Goal: Answer question/provide support

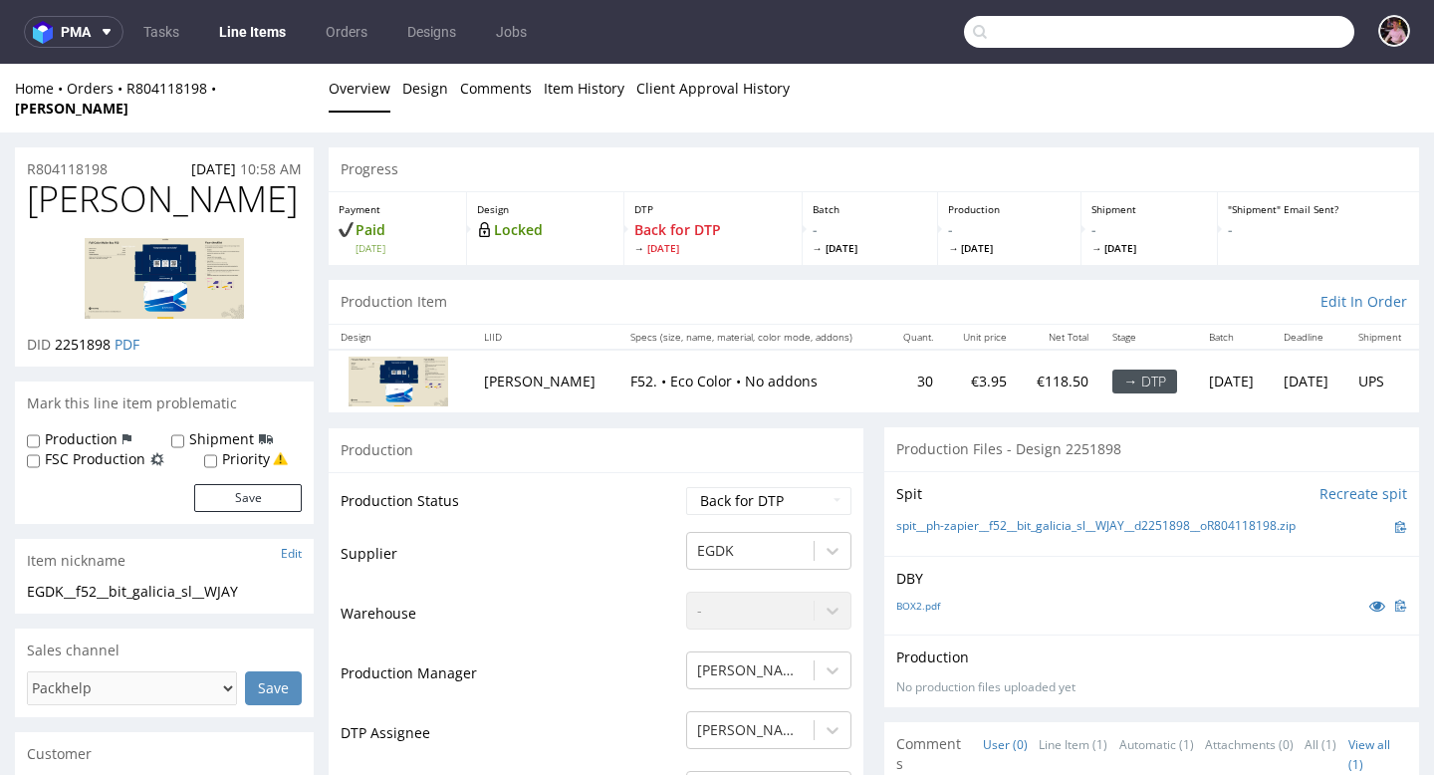
click at [1292, 36] on input "text" at bounding box center [1159, 32] width 390 height 32
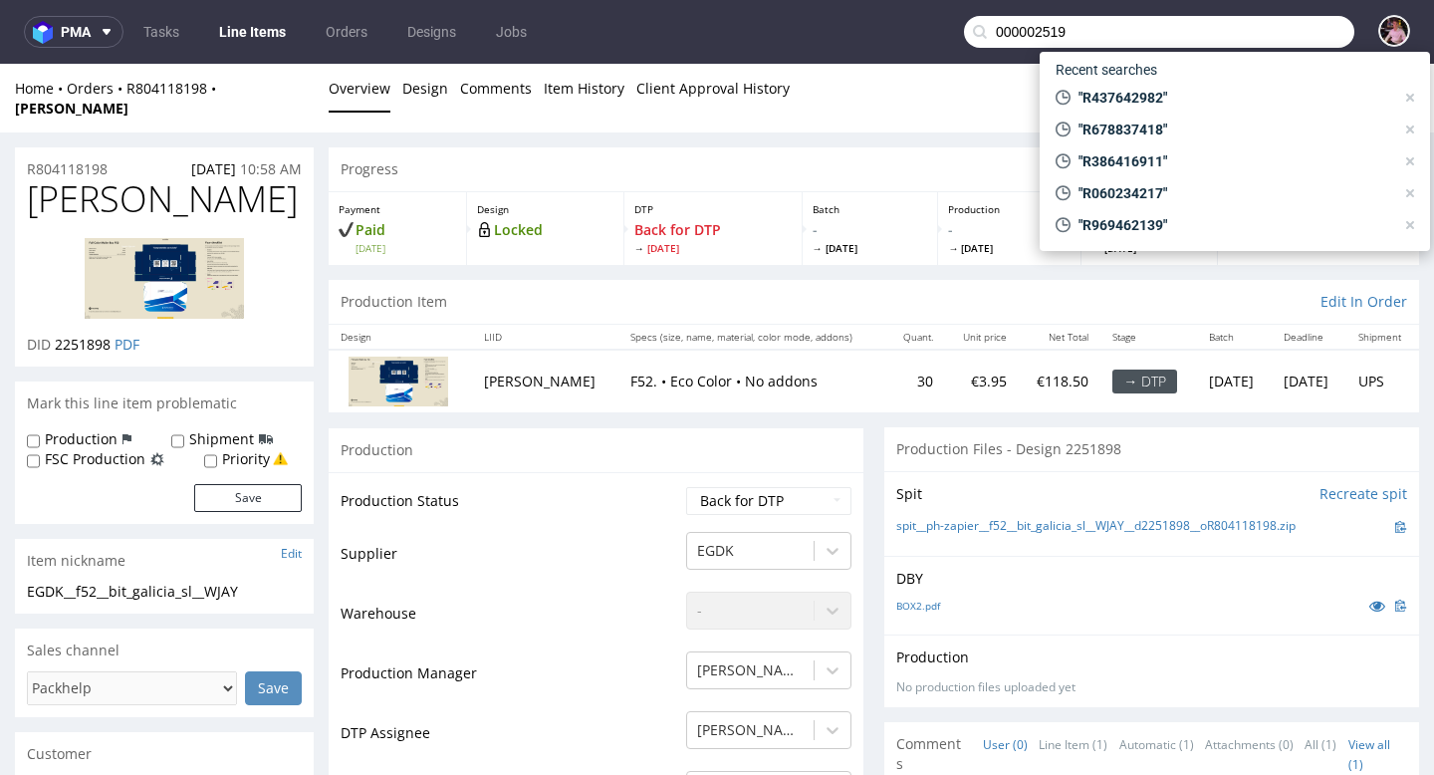
type input "000002519"
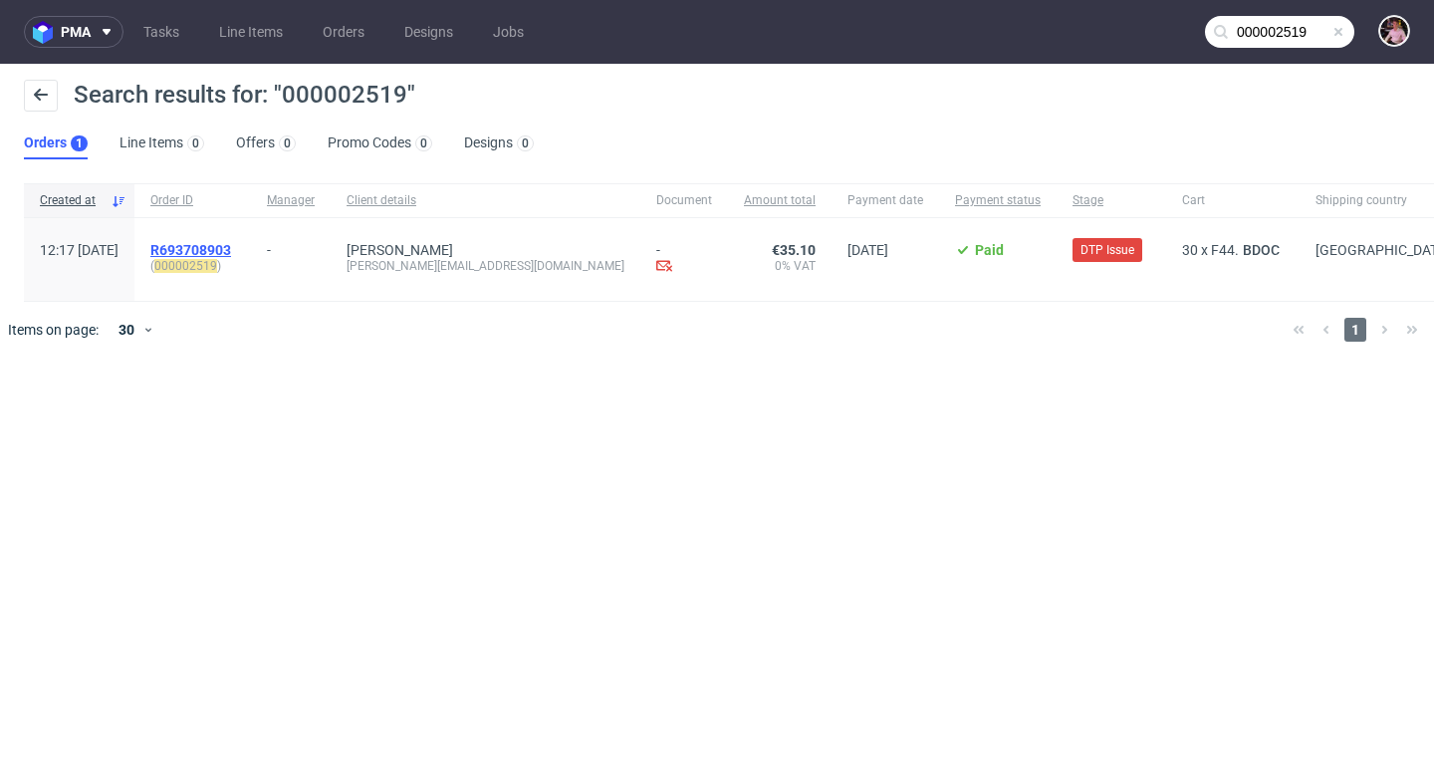
click at [231, 243] on span "R693708903" at bounding box center [190, 250] width 81 height 16
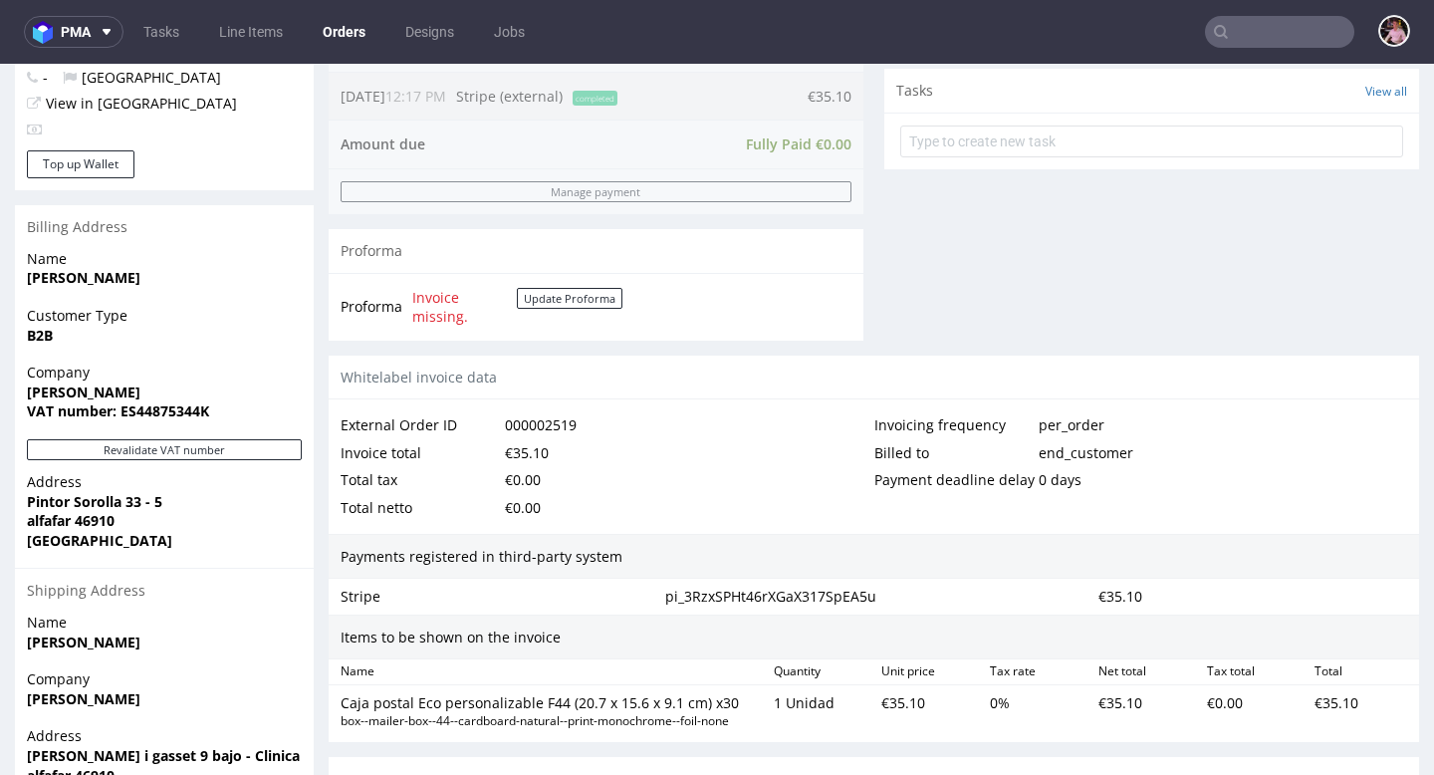
scroll to position [974, 0]
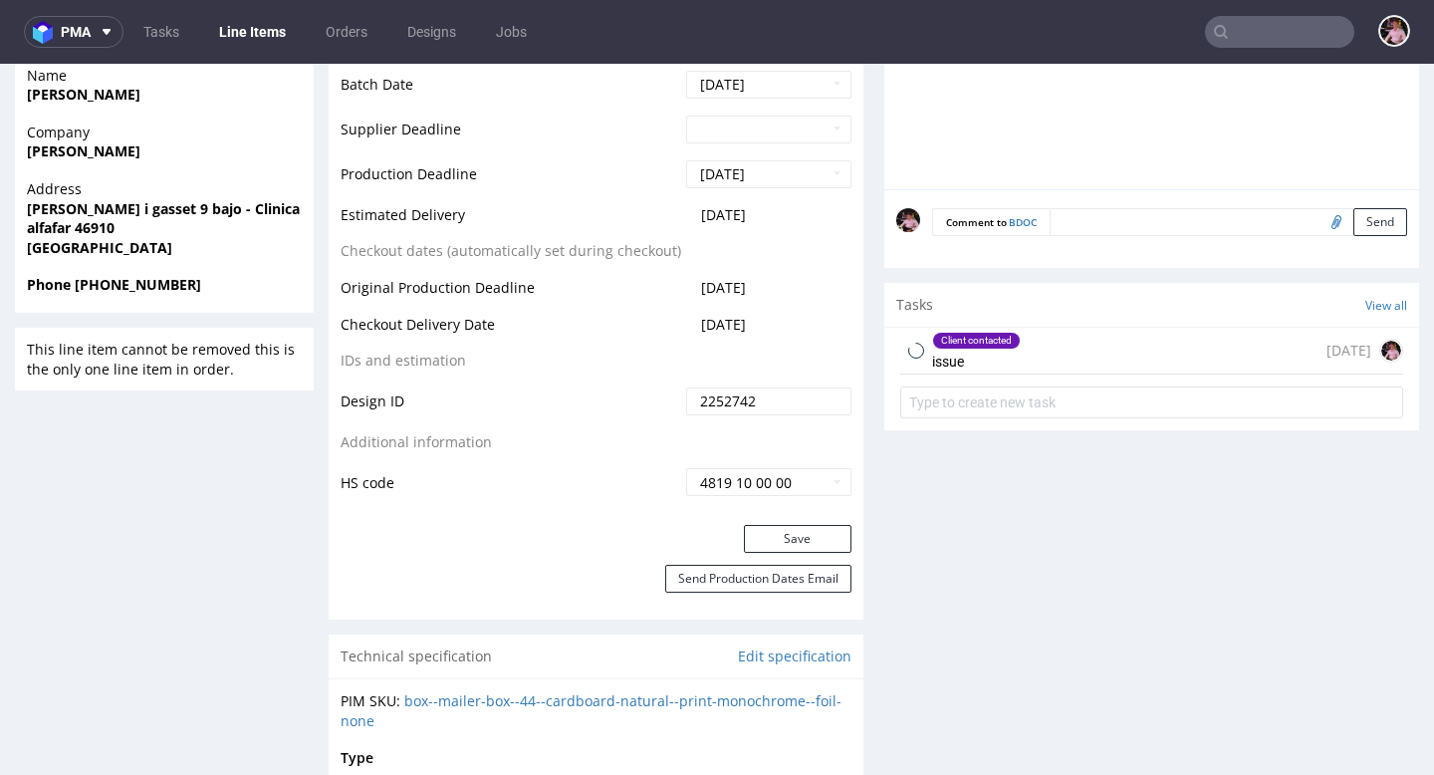
scroll to position [881, 0]
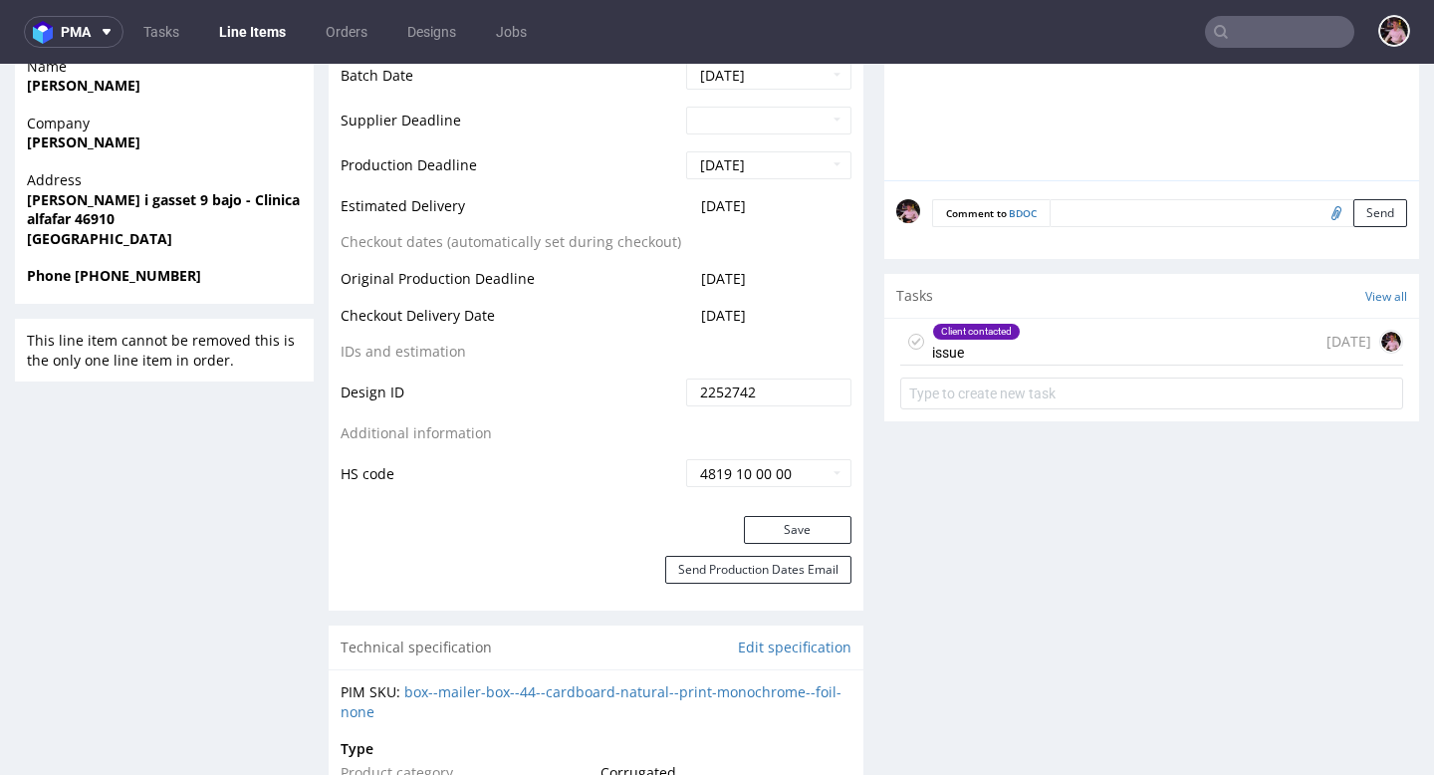
click at [1130, 341] on div "Client contacted issue [DATE]" at bounding box center [1151, 342] width 503 height 47
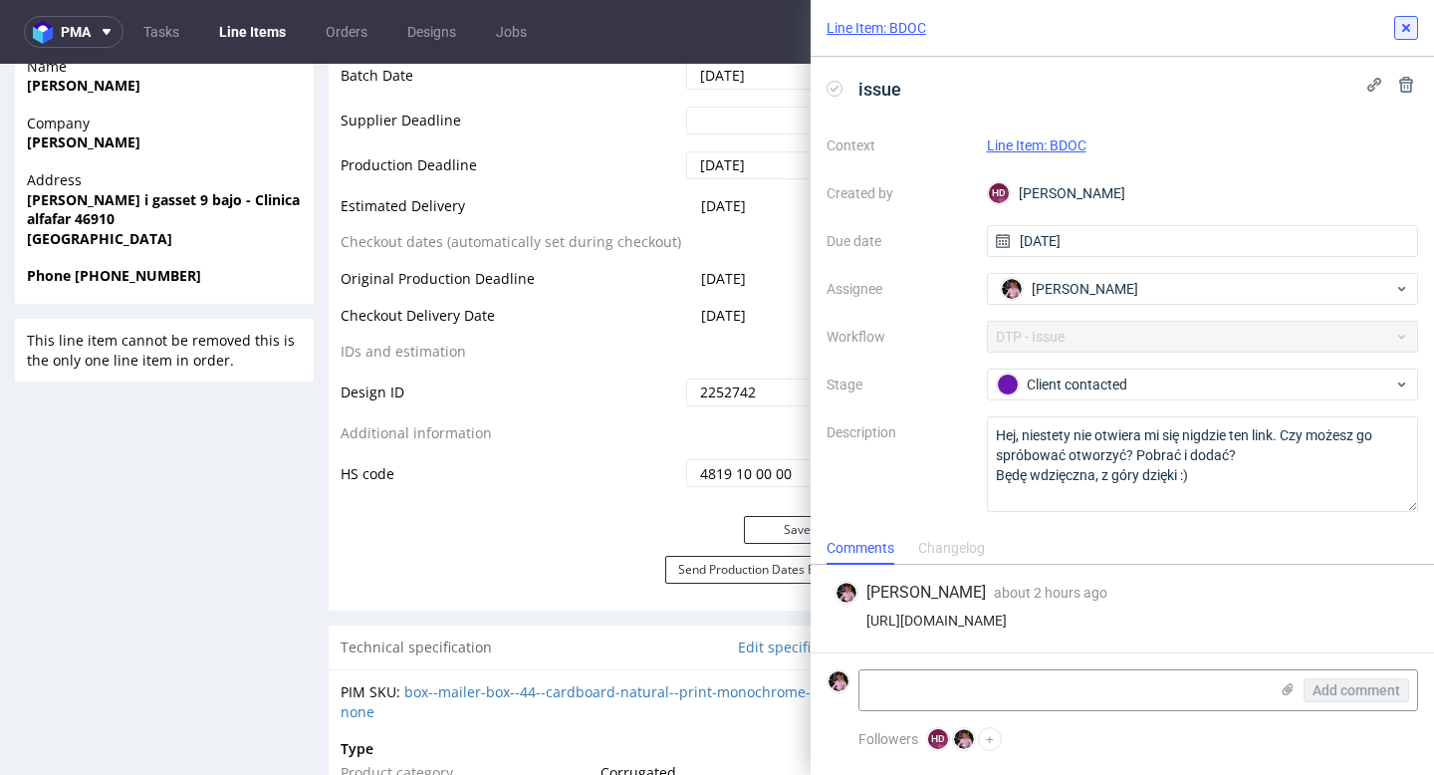
click at [1398, 21] on icon at bounding box center [1406, 28] width 16 height 16
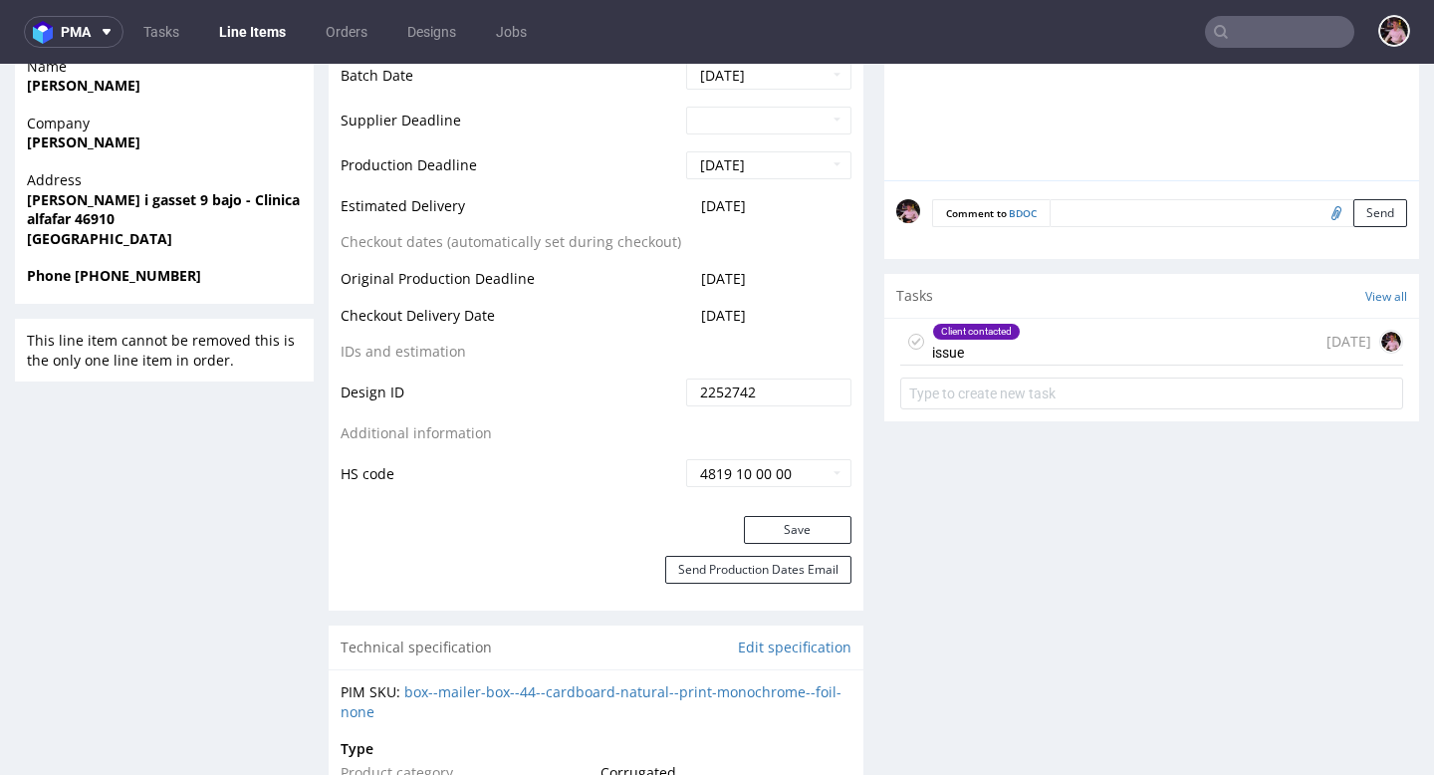
click at [1320, 40] on input "text" at bounding box center [1279, 32] width 149 height 32
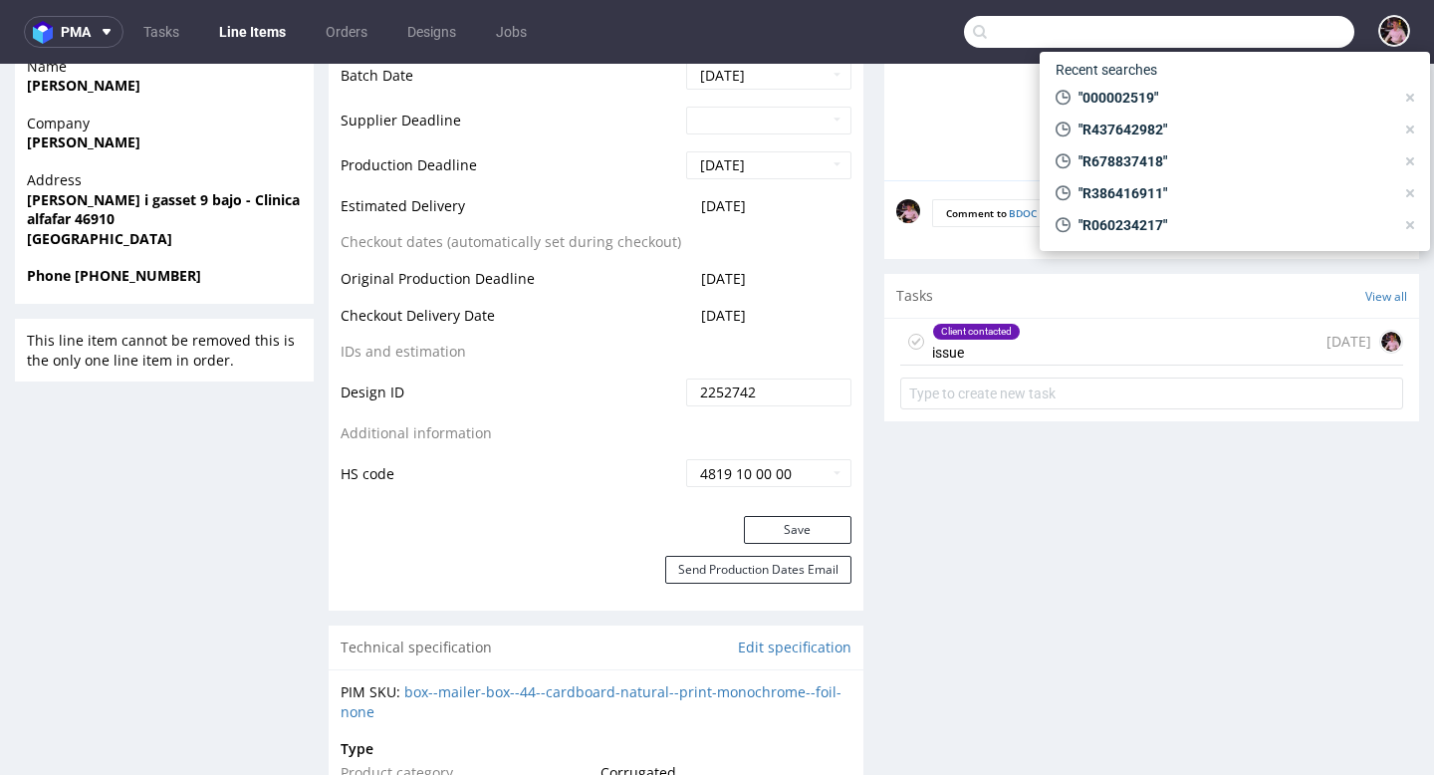
paste input "R437642982"
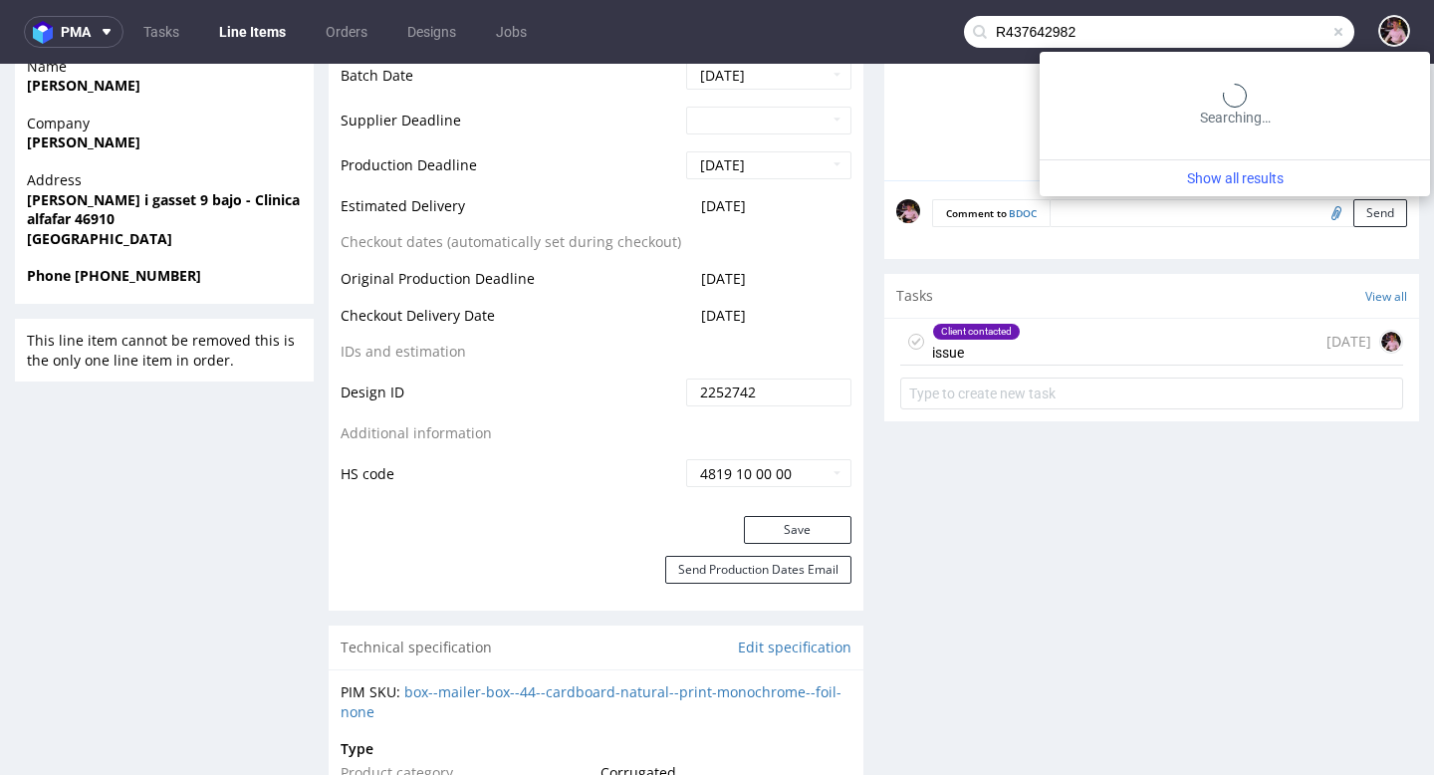
type input "R437642982"
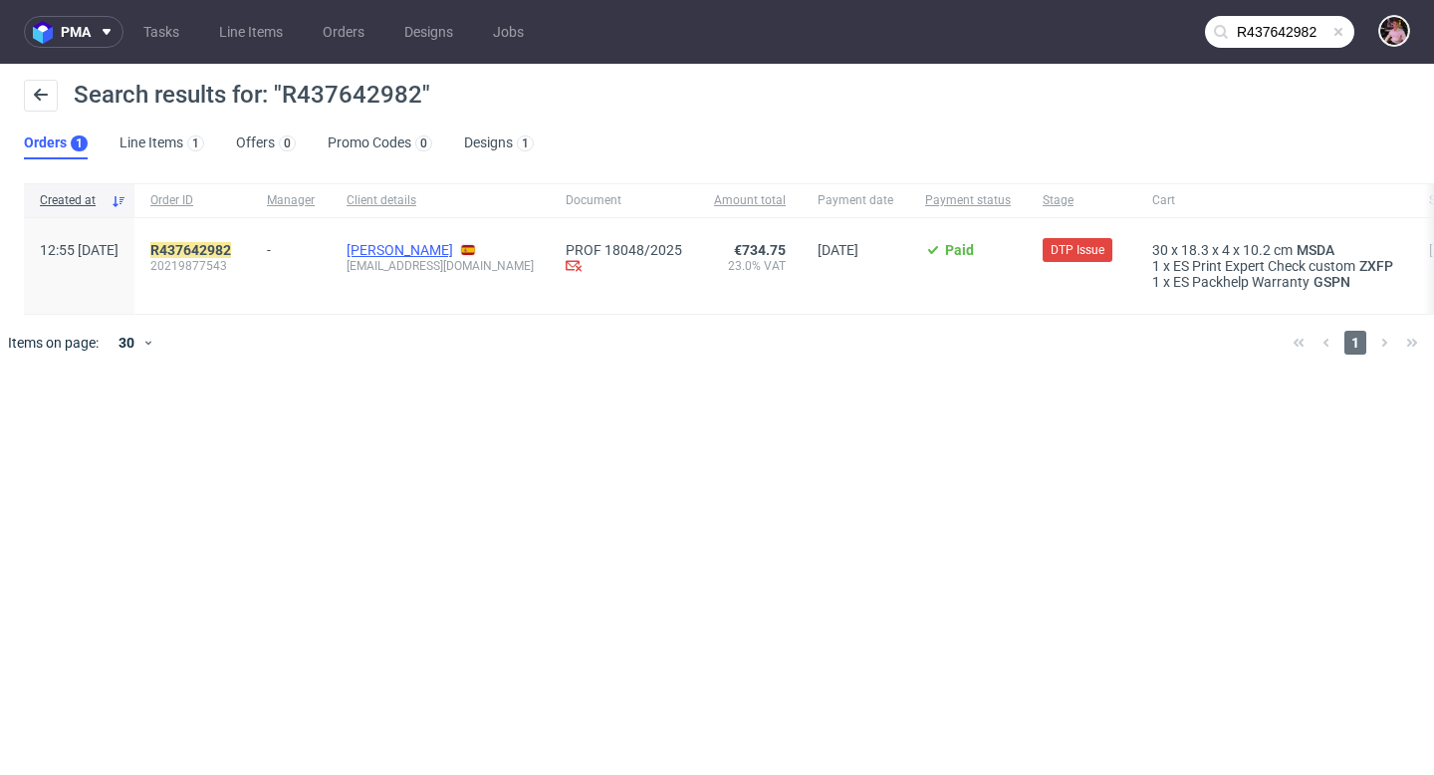
click at [431, 242] on link "[PERSON_NAME]" at bounding box center [399, 250] width 107 height 16
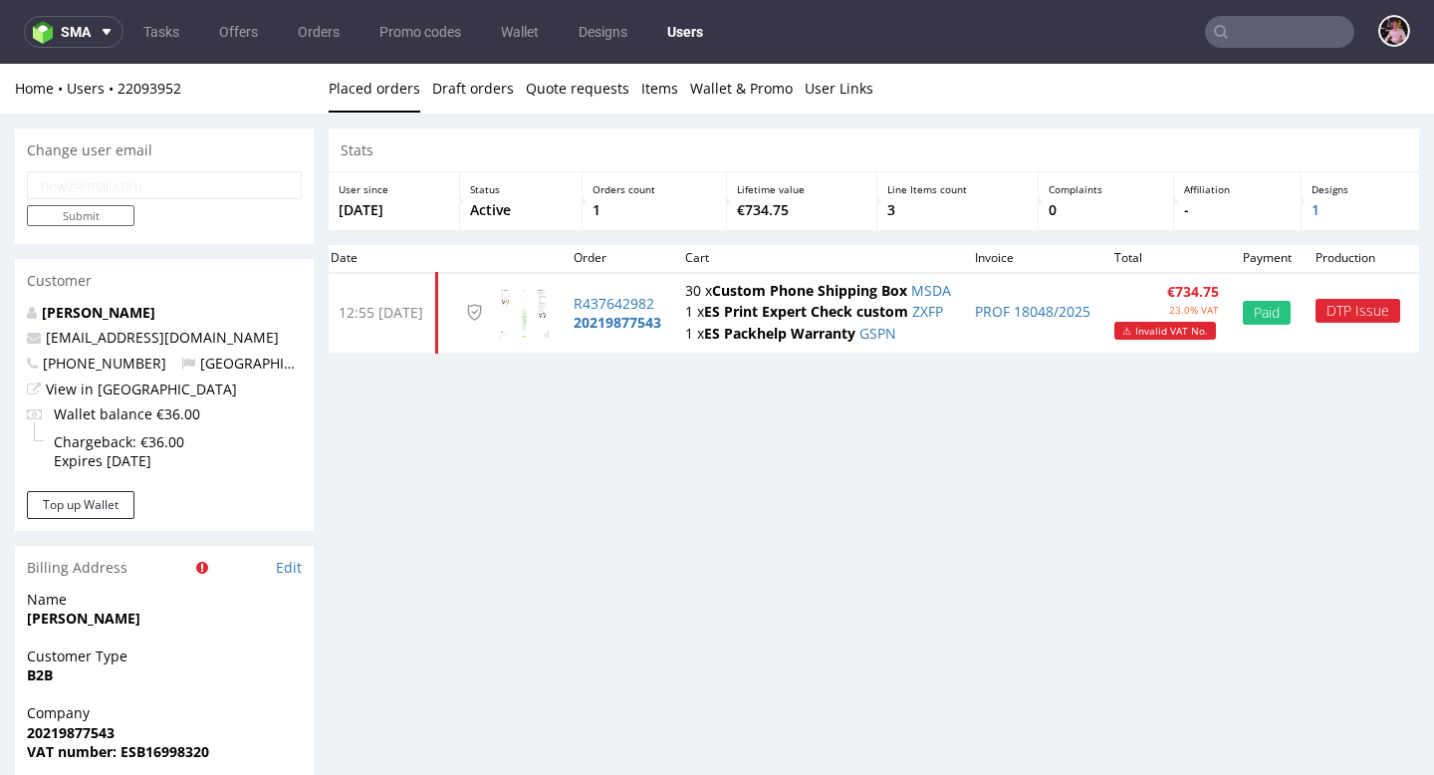
click at [1313, 28] on input "text" at bounding box center [1279, 32] width 149 height 32
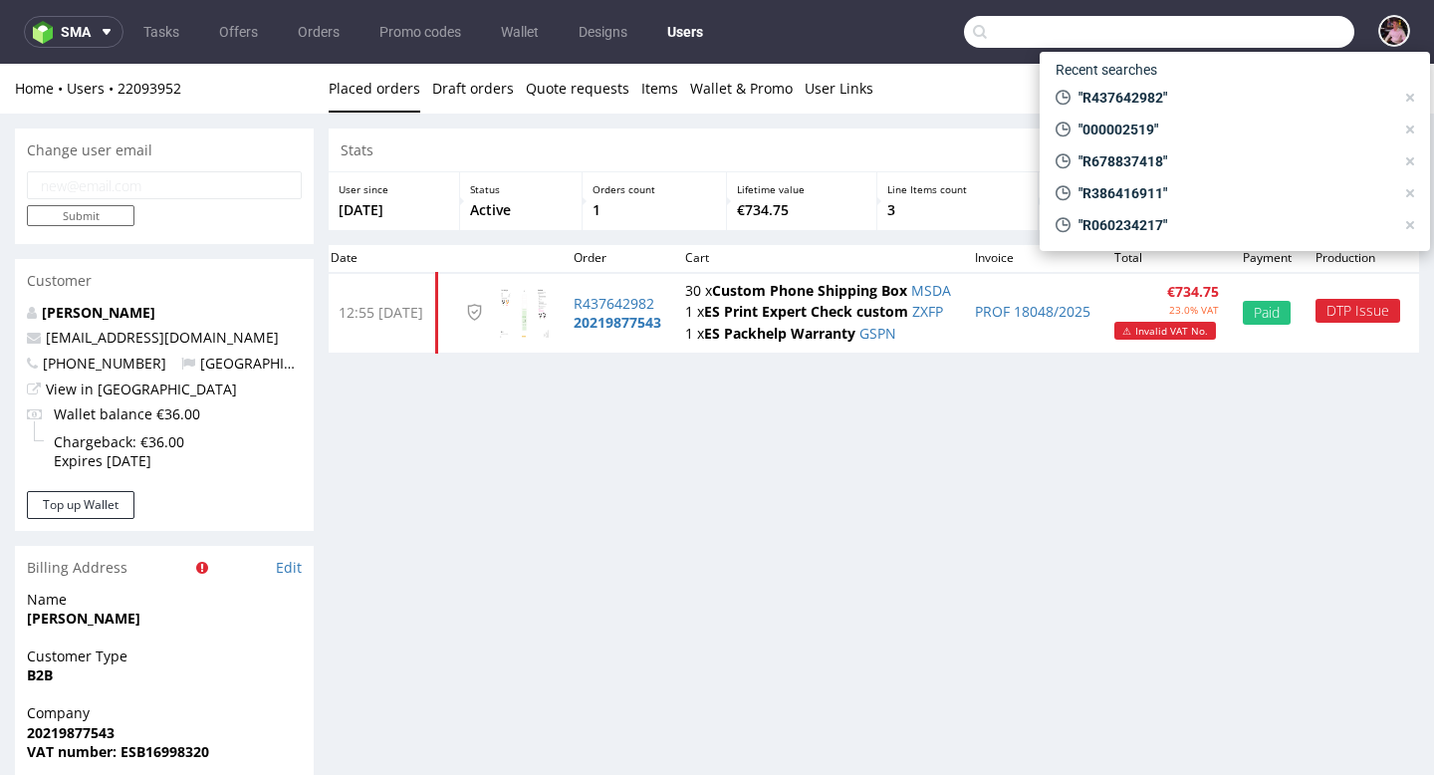
paste input "R437642982"
type input "R437642982"
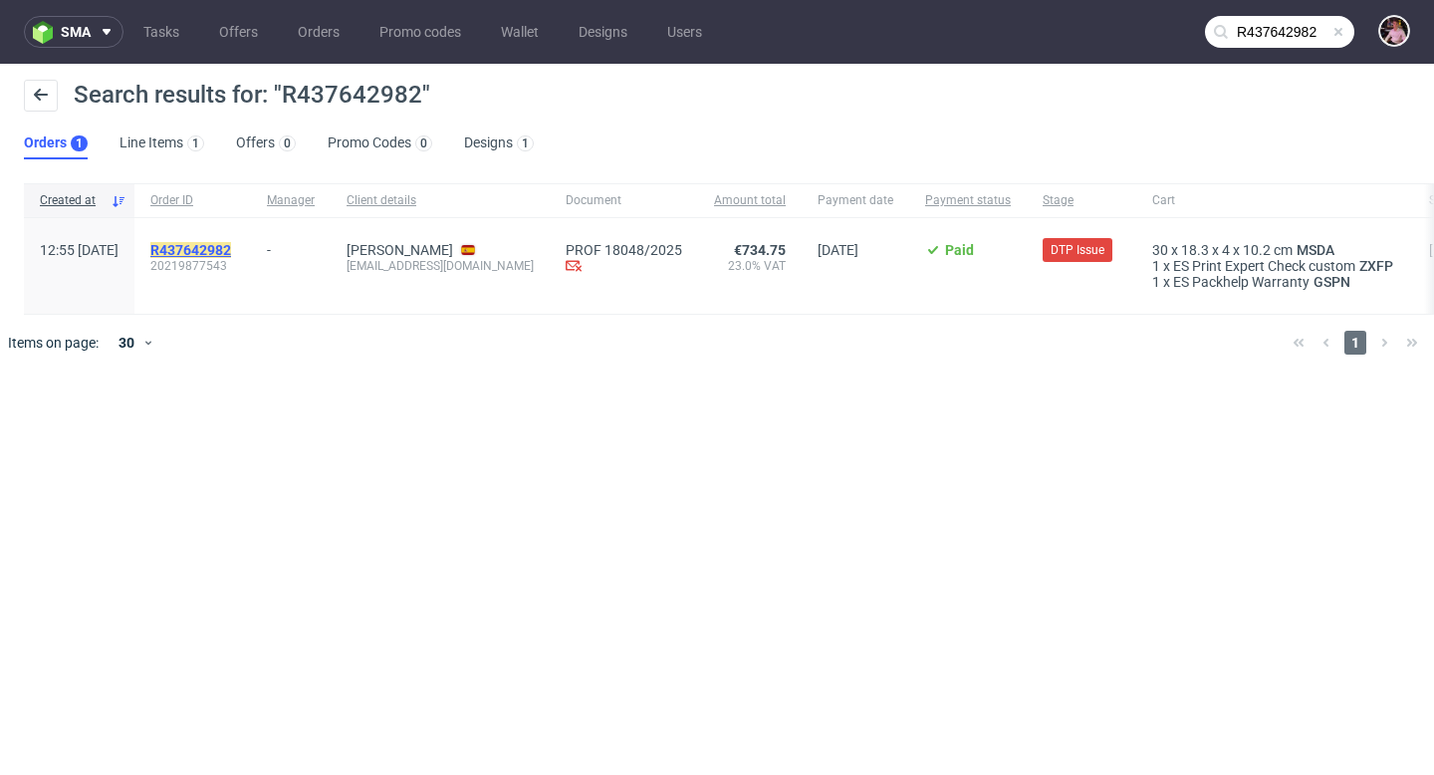
click at [231, 242] on mark "R437642982" at bounding box center [190, 250] width 81 height 16
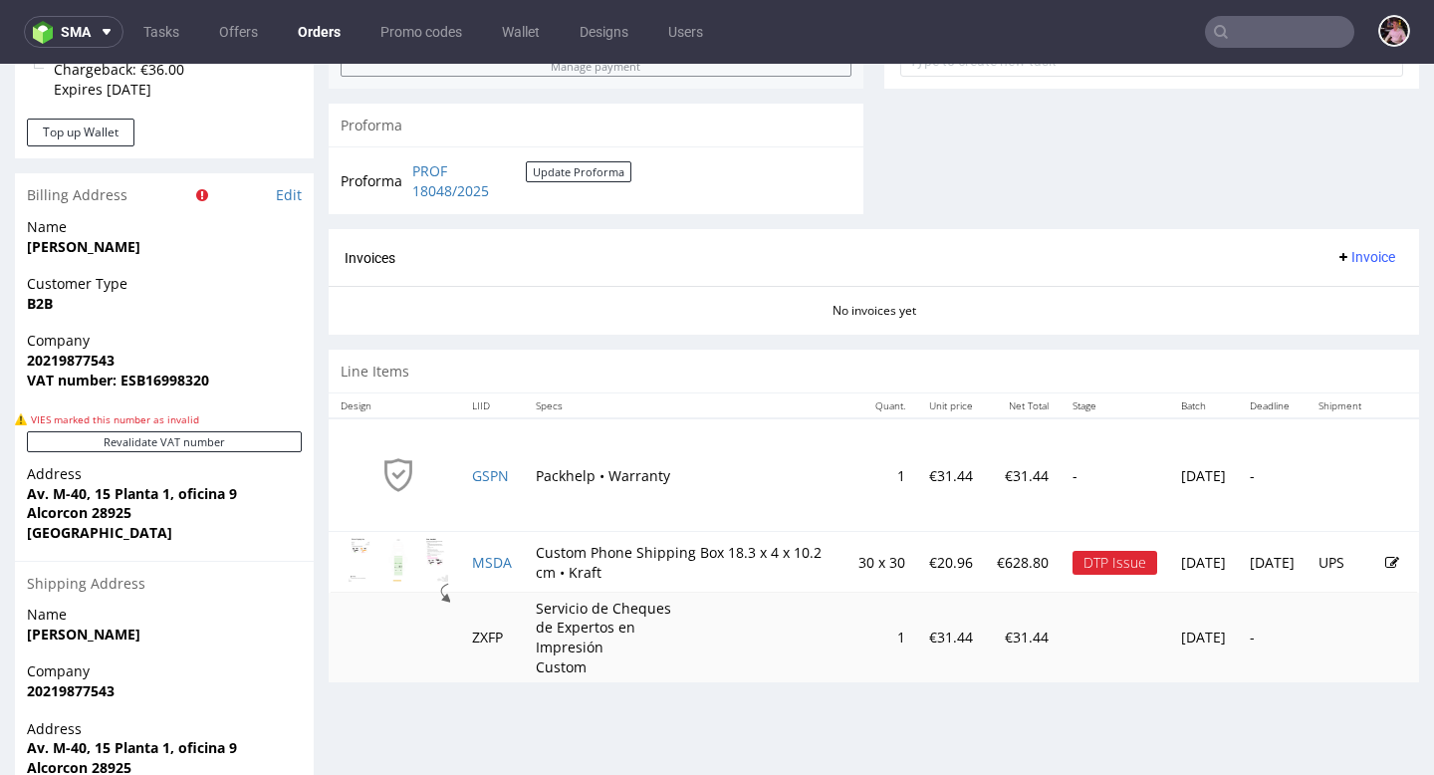
scroll to position [851, 0]
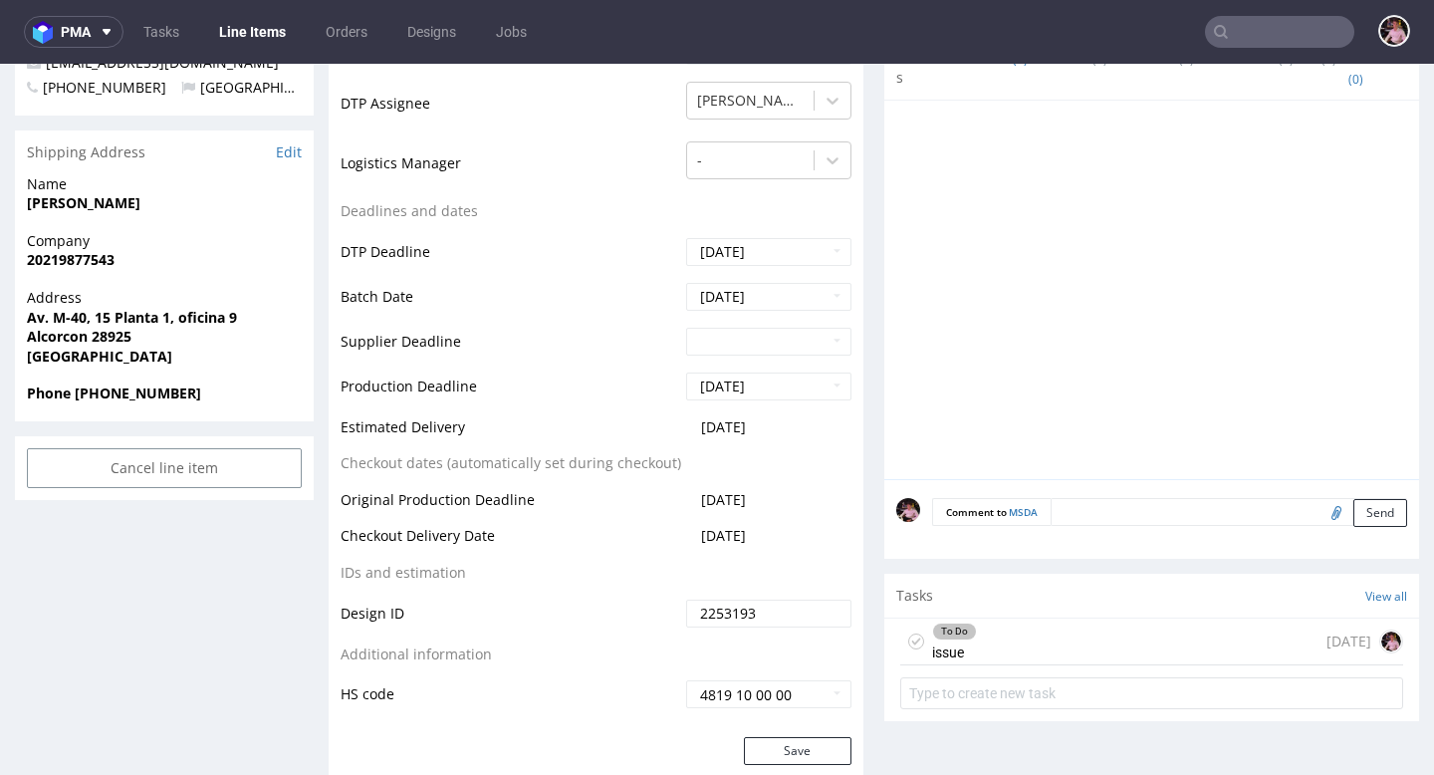
scroll to position [753, 0]
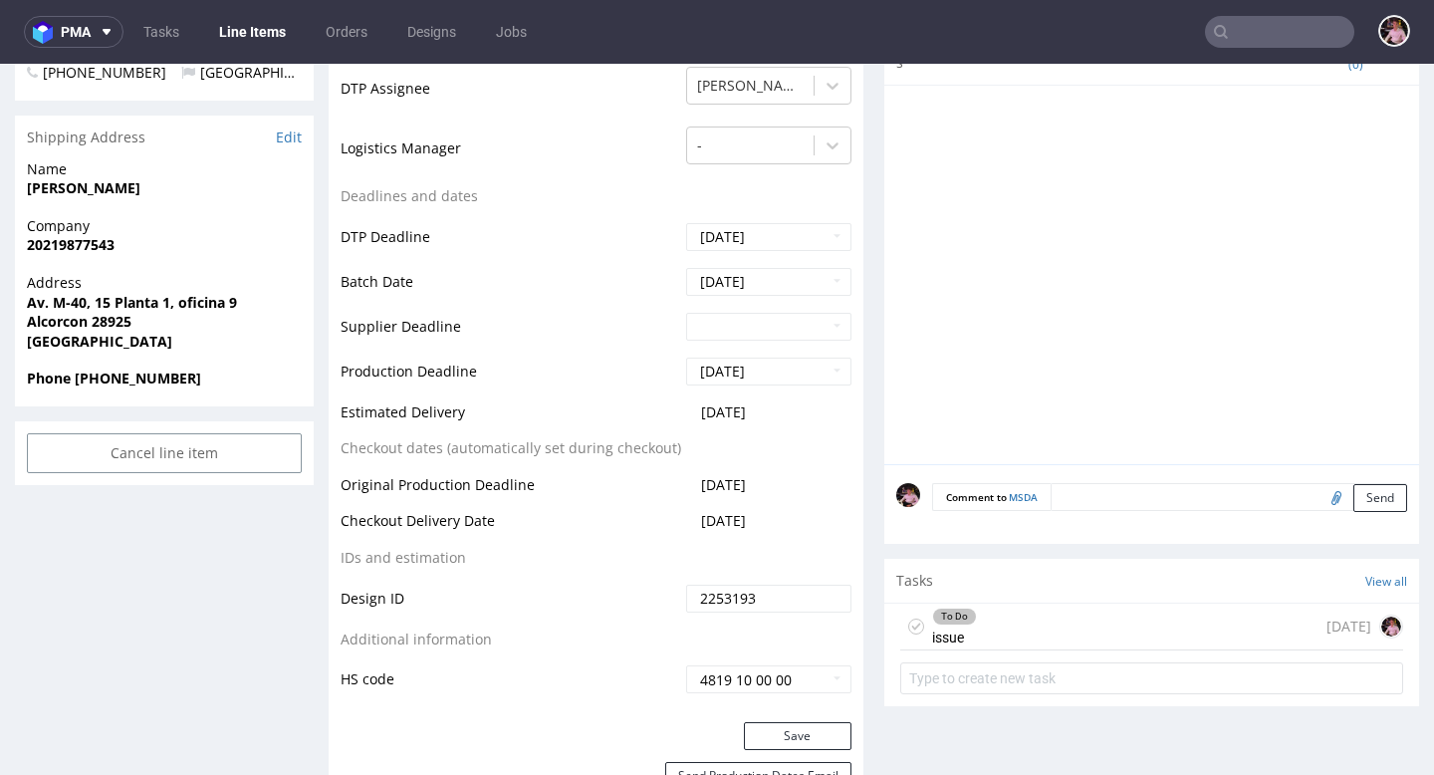
click at [1127, 630] on div "To Do issue [DATE]" at bounding box center [1151, 626] width 503 height 47
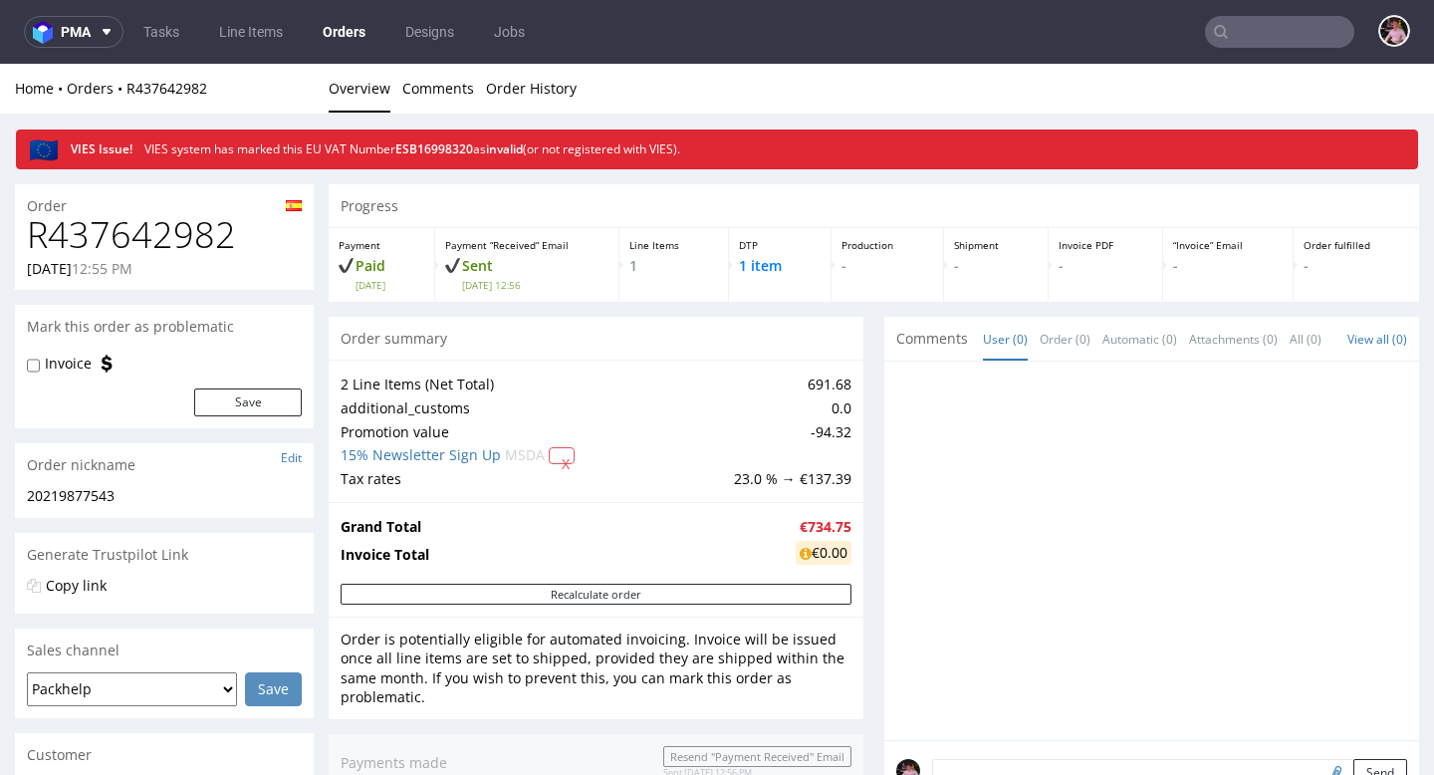
click at [1279, 36] on input "text" at bounding box center [1279, 32] width 149 height 32
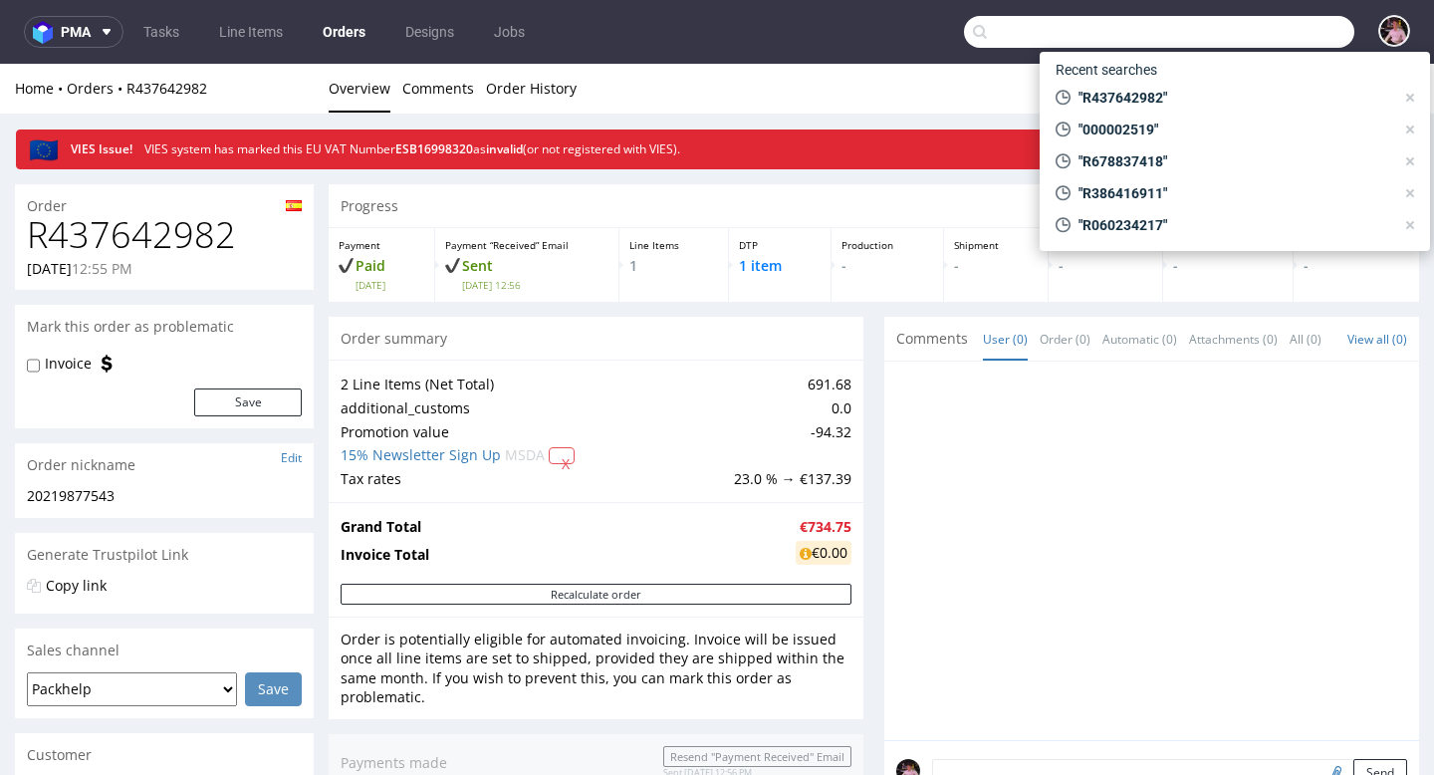
paste input "GSPT268061"
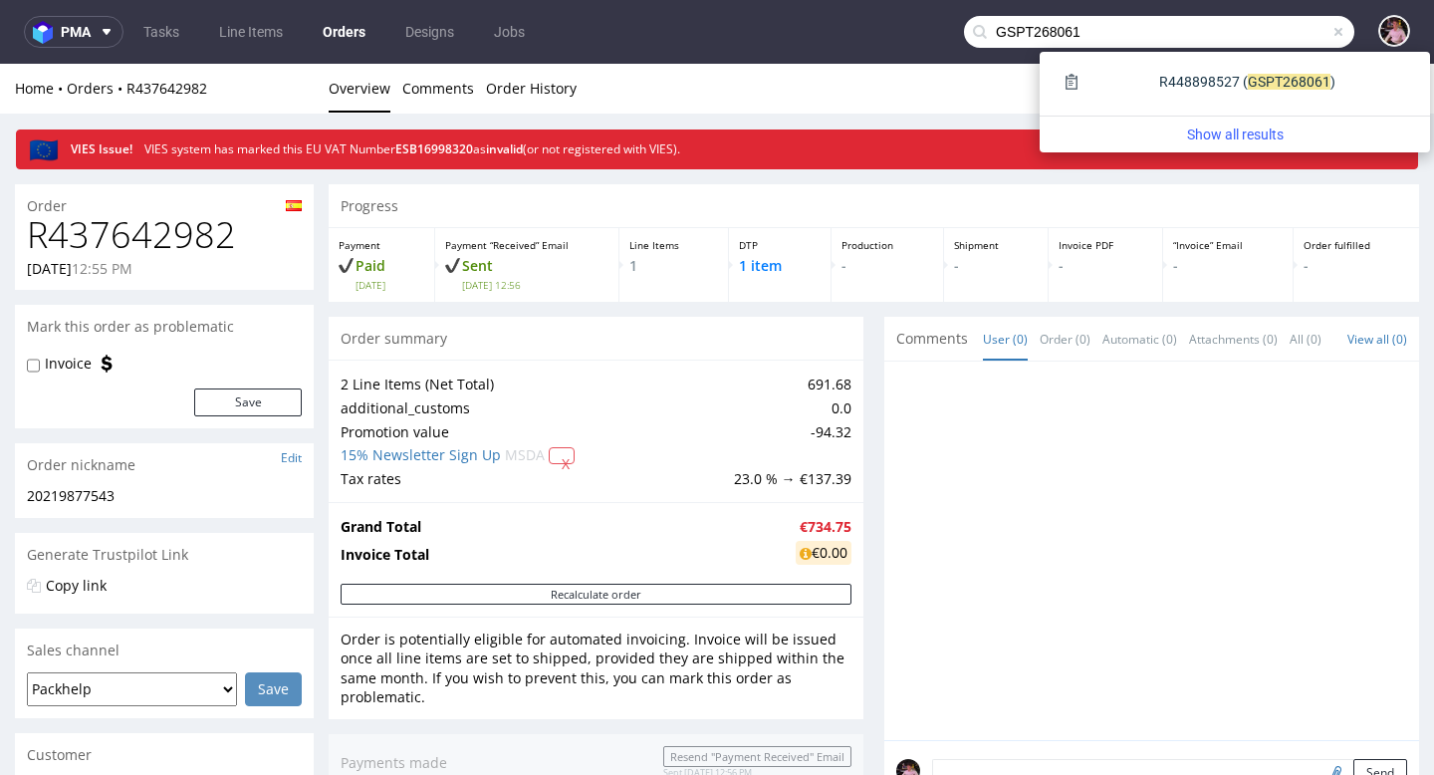
type input "GSPT268061"
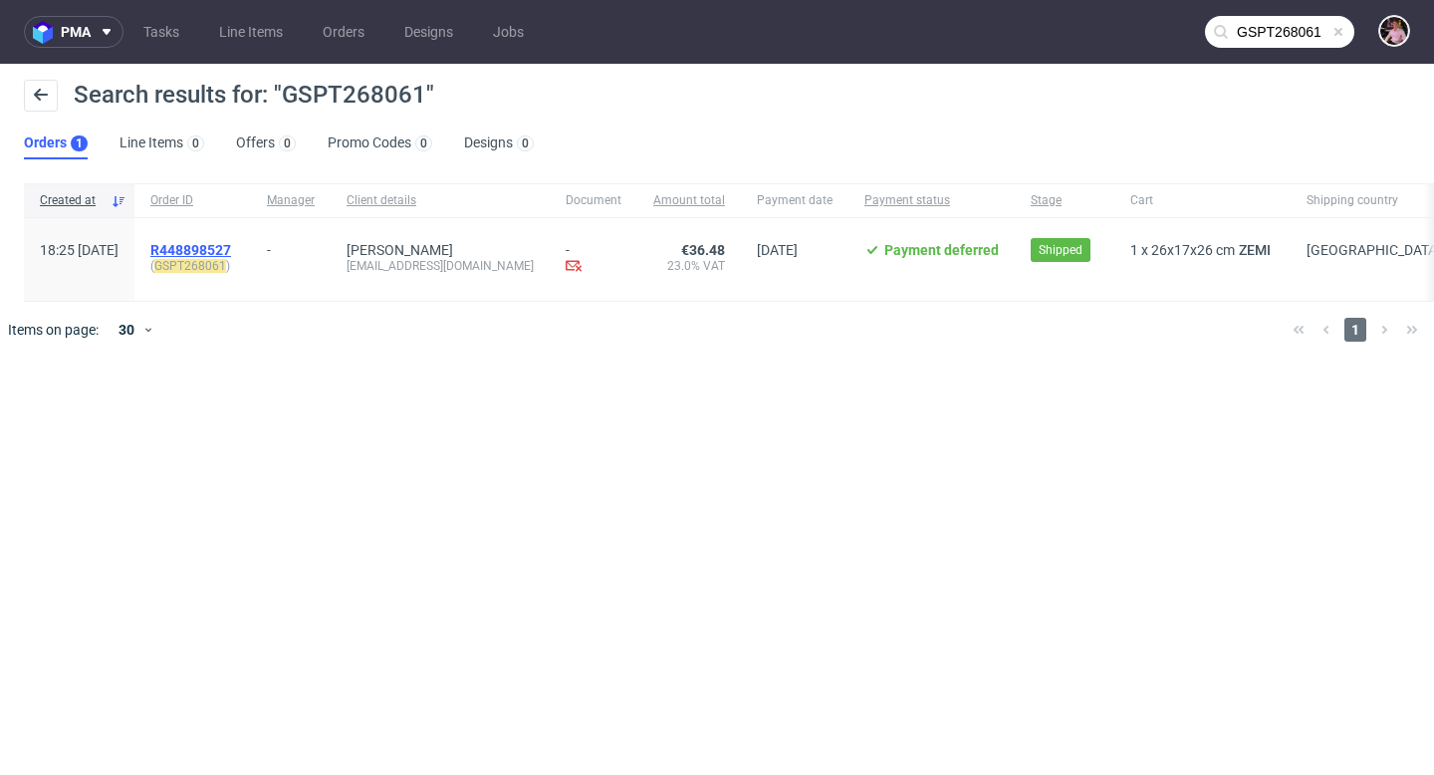
click at [231, 247] on span "R448898527" at bounding box center [190, 250] width 81 height 16
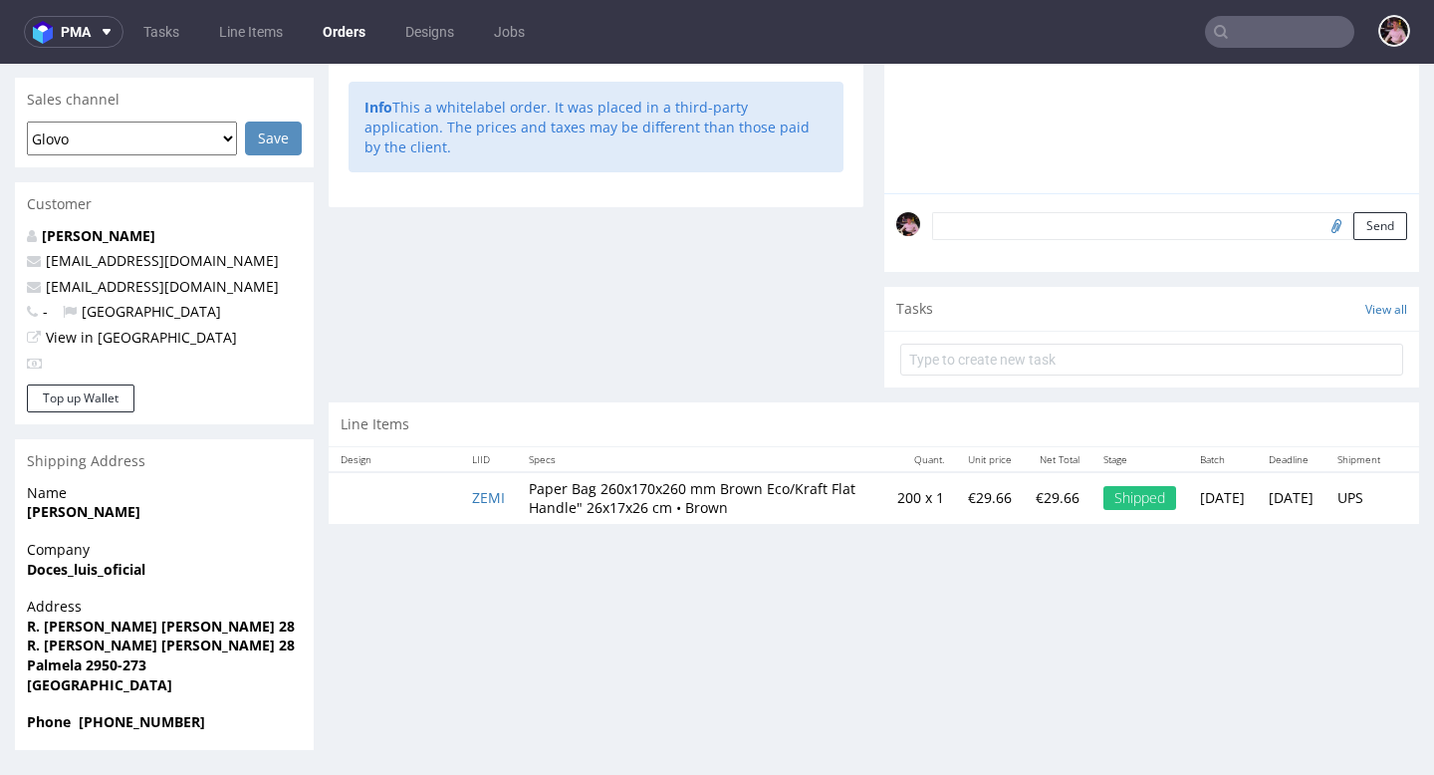
scroll to position [5, 0]
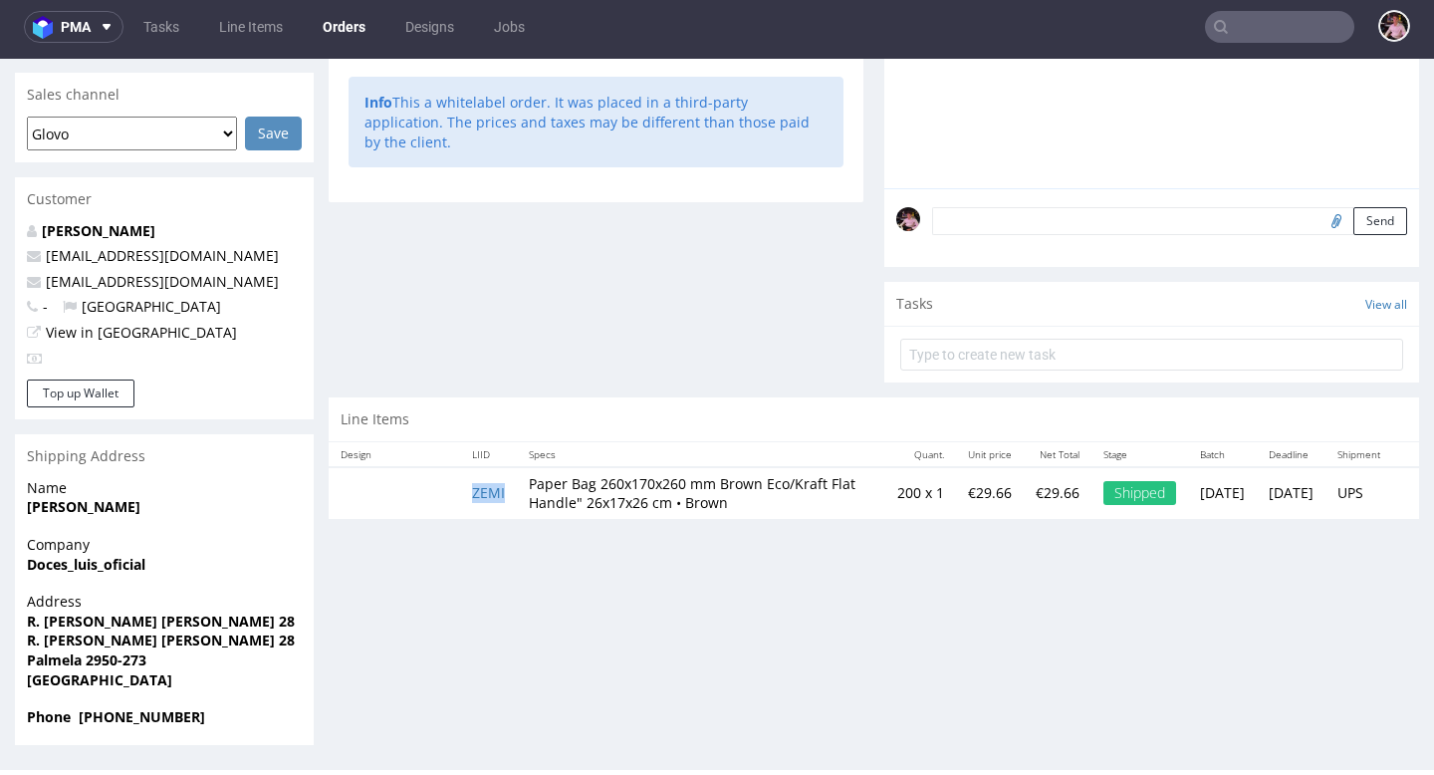
click at [489, 509] on td "ZEMI" at bounding box center [488, 493] width 57 height 52
click at [488, 512] on td "ZEMI" at bounding box center [488, 493] width 57 height 52
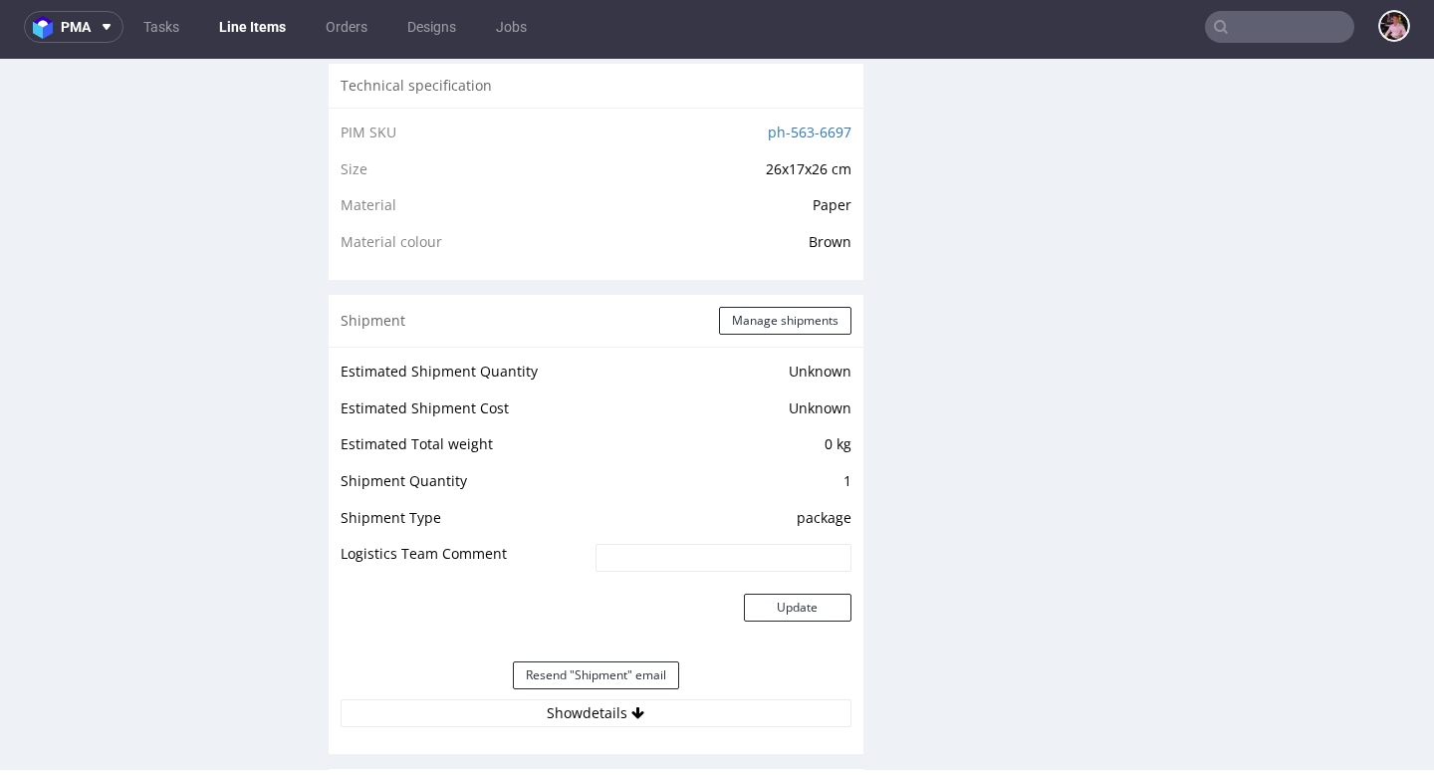
scroll to position [1478, 0]
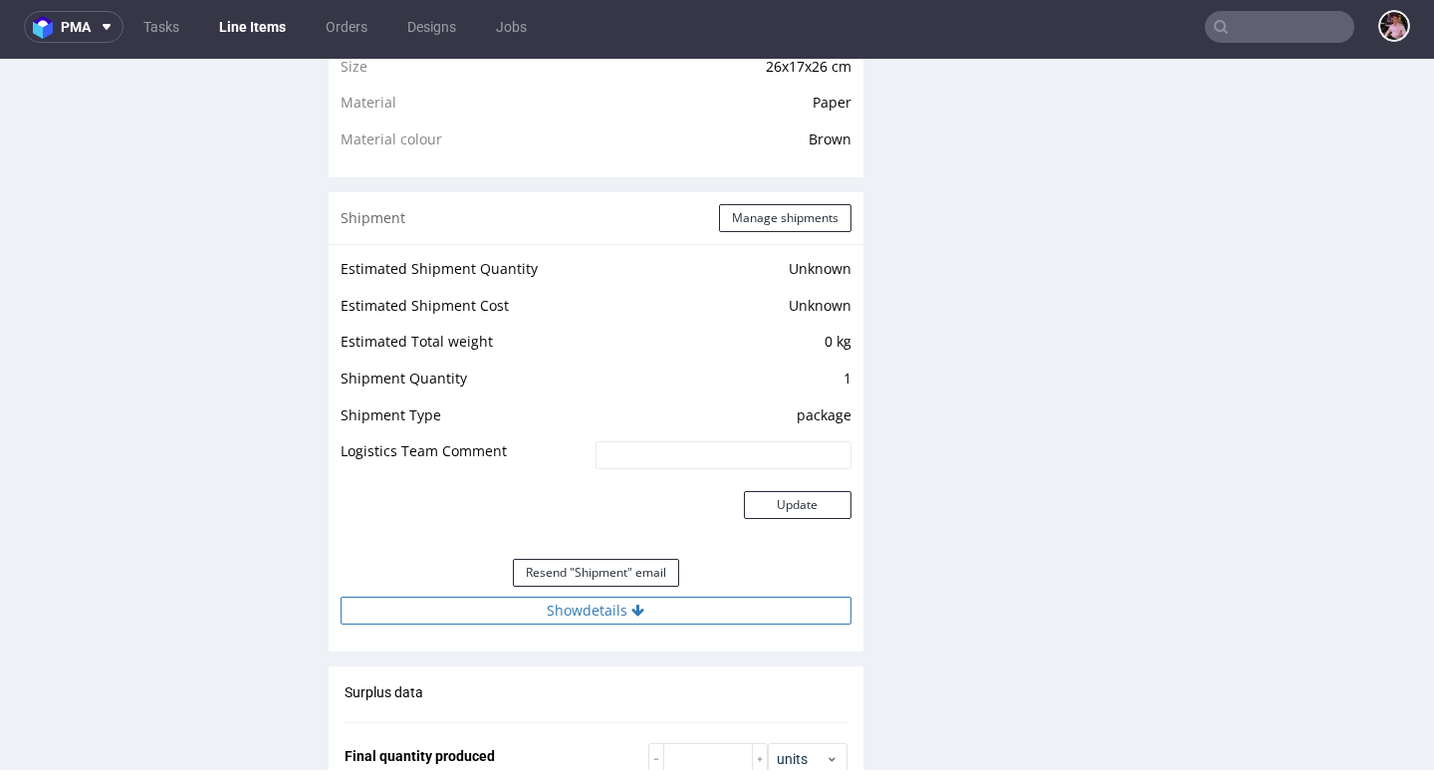
click icon
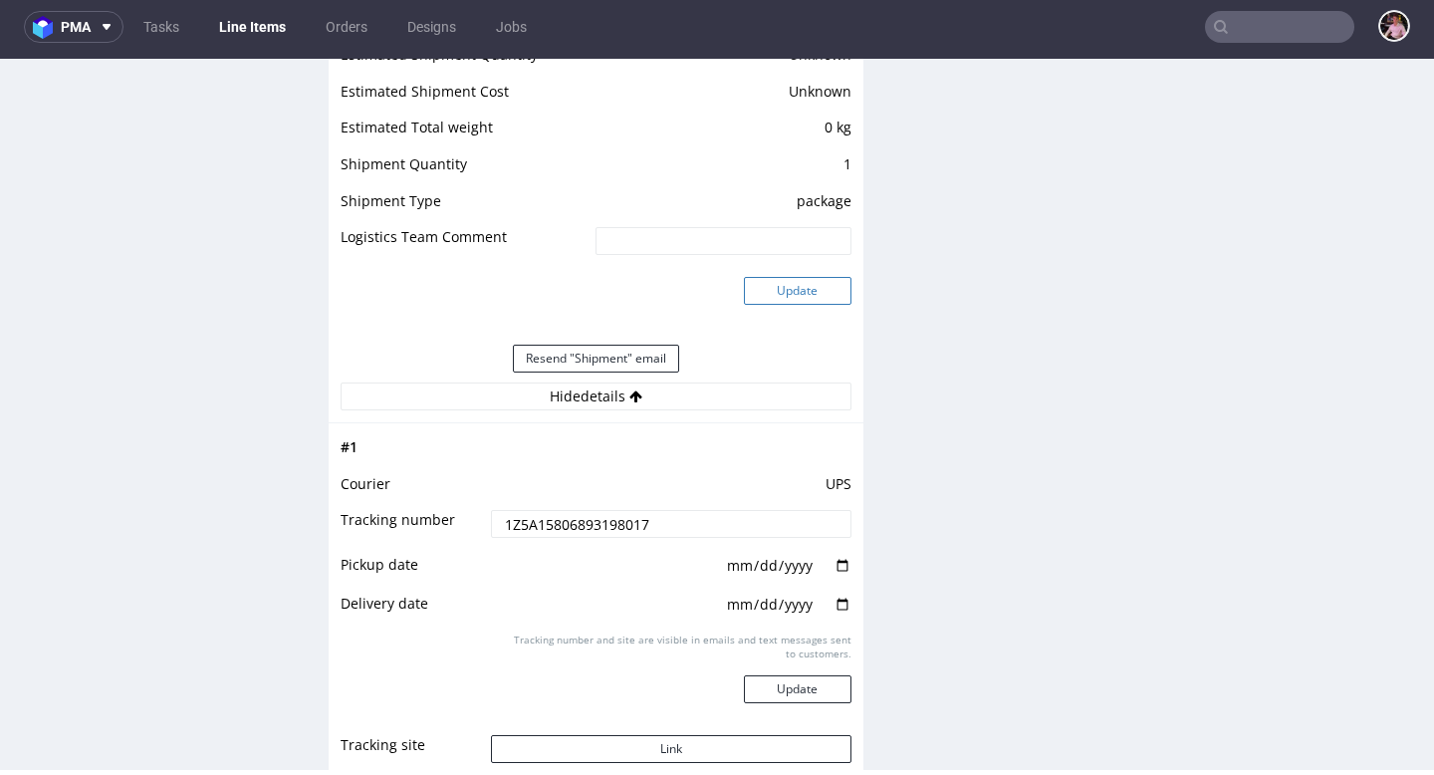
scroll to position [1810, 0]
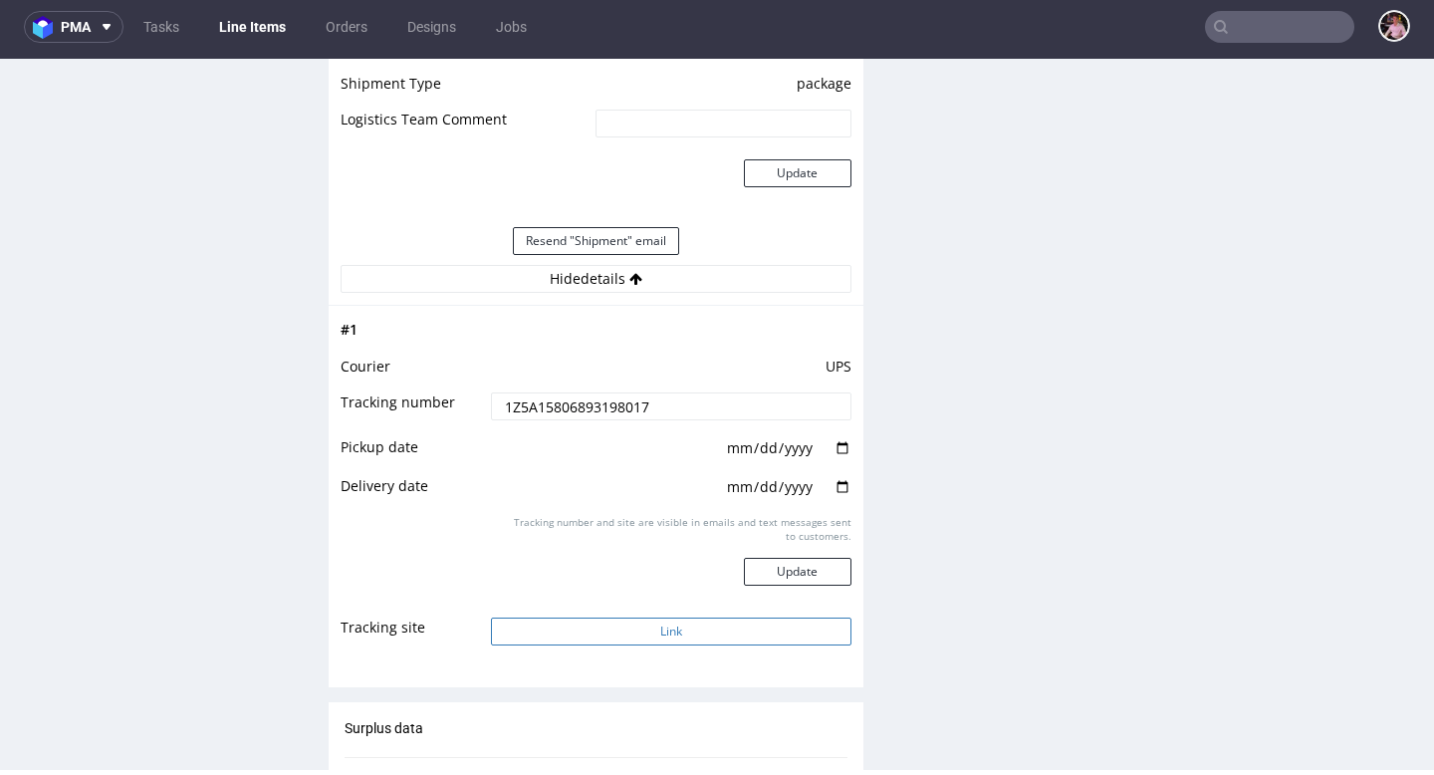
click button "Link"
click at [1294, 22] on input "text" at bounding box center [1279, 27] width 149 height 32
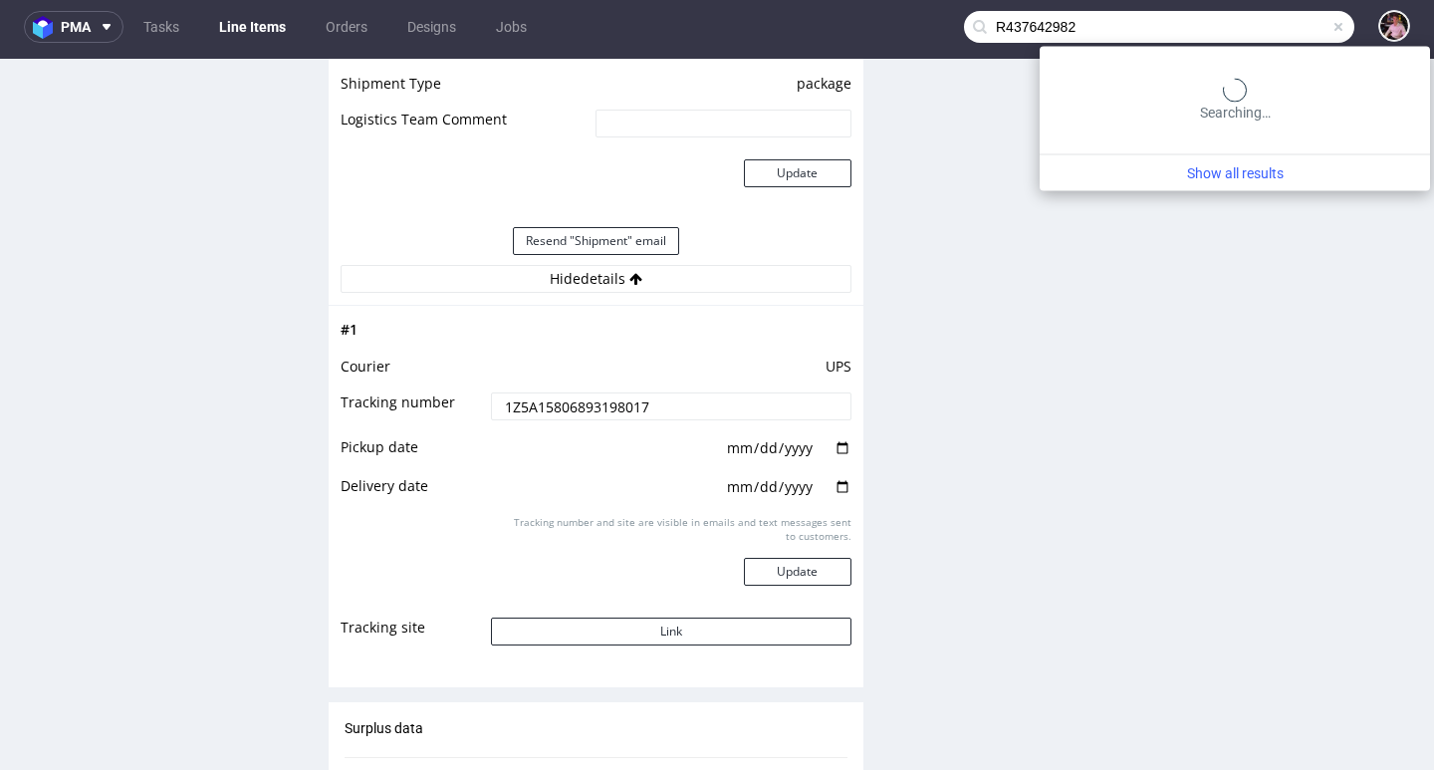
type input "R437642982"
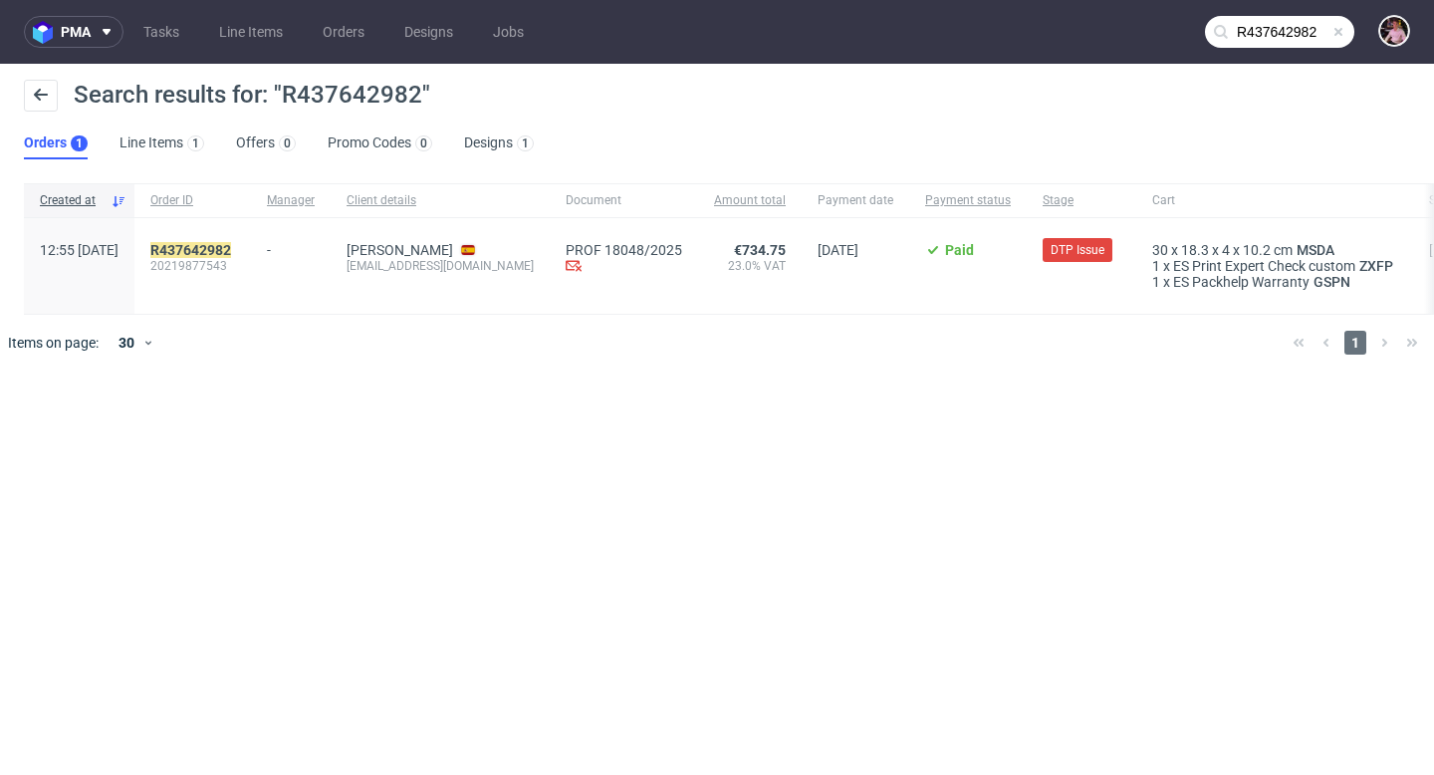
click at [1342, 36] on span at bounding box center [1338, 32] width 16 height 16
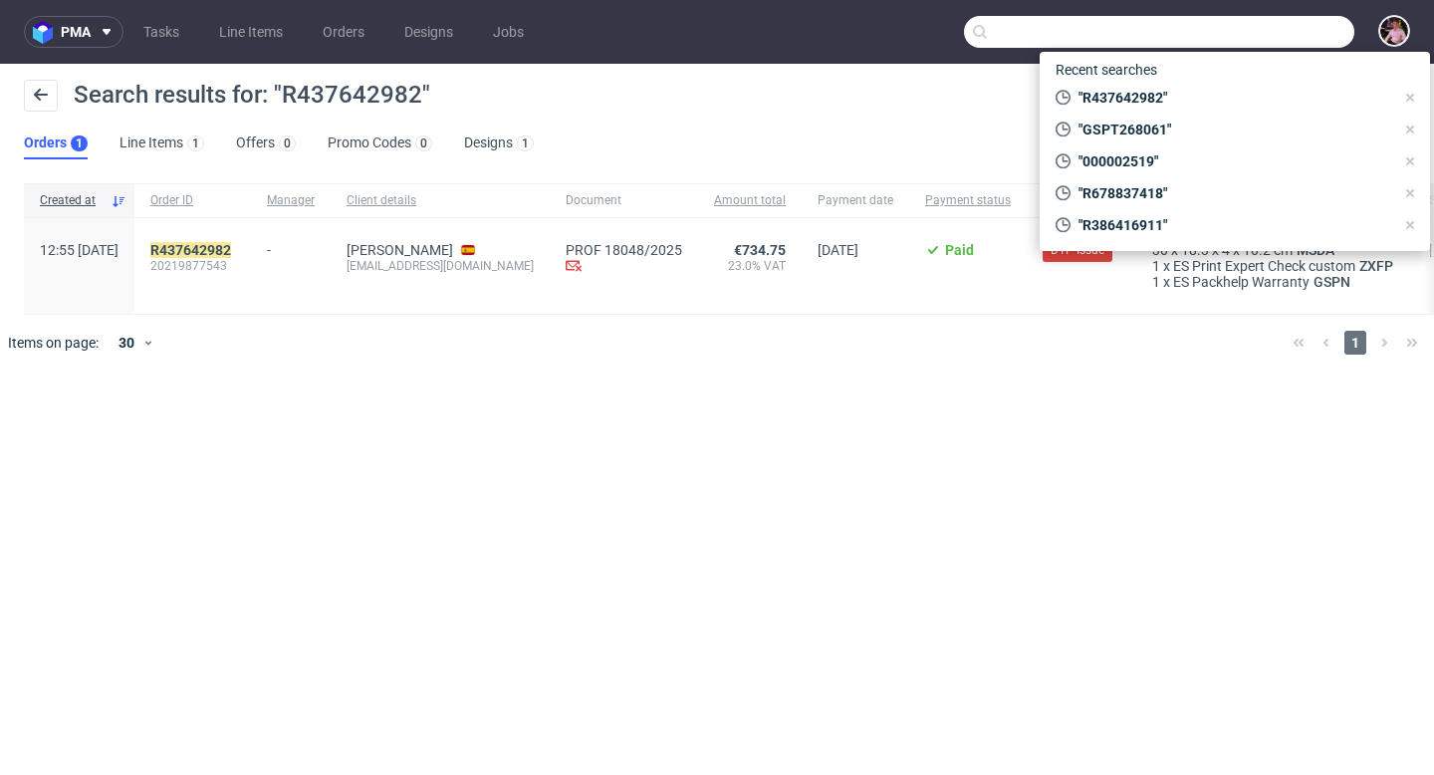
click at [1281, 36] on input "text" at bounding box center [1159, 32] width 390 height 32
paste input "[EMAIL_ADDRESS][DOMAIN_NAME]"
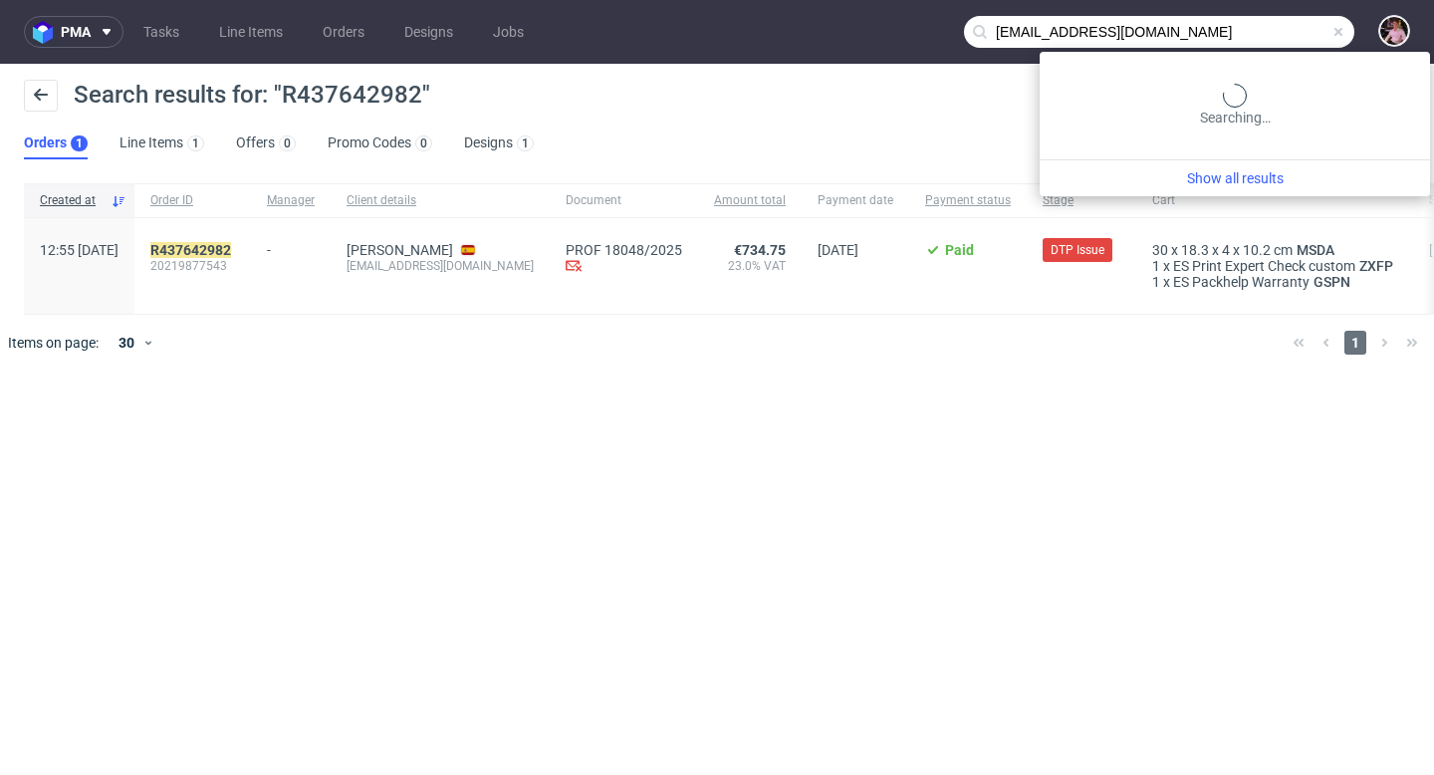
type input "[EMAIL_ADDRESS][DOMAIN_NAME]"
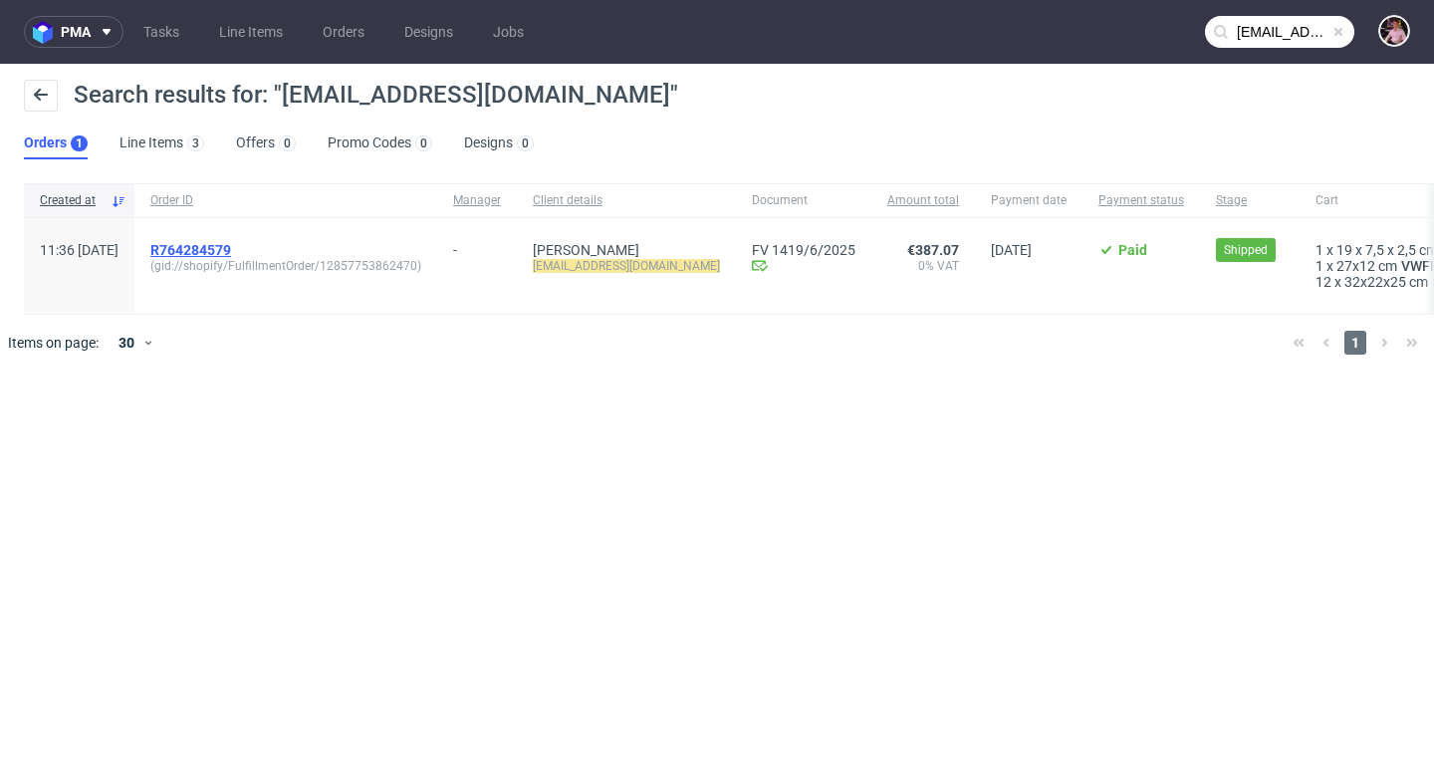
click at [231, 247] on span "R764284579" at bounding box center [190, 250] width 81 height 16
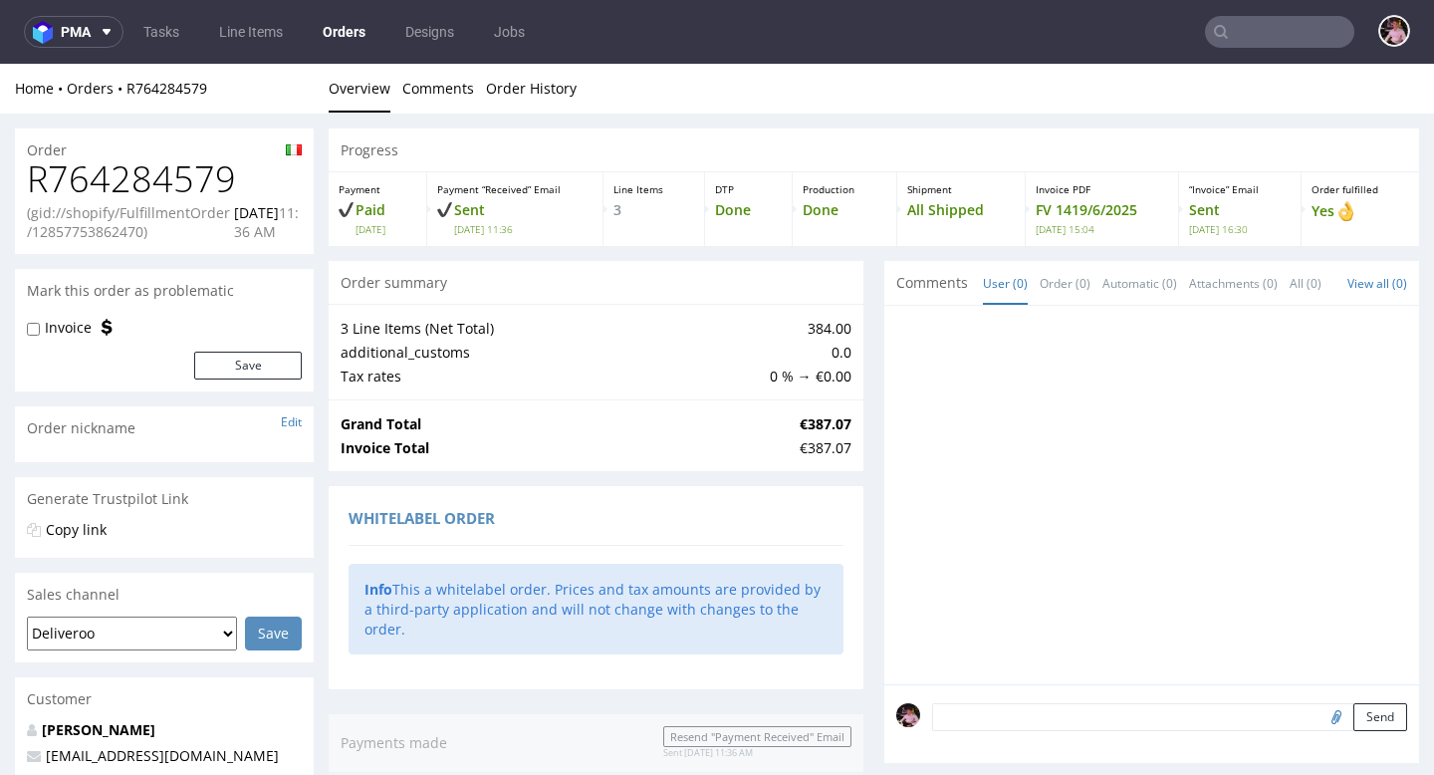
click at [166, 172] on h1 "R764284579" at bounding box center [164, 179] width 275 height 40
copy h1 "R764284579"
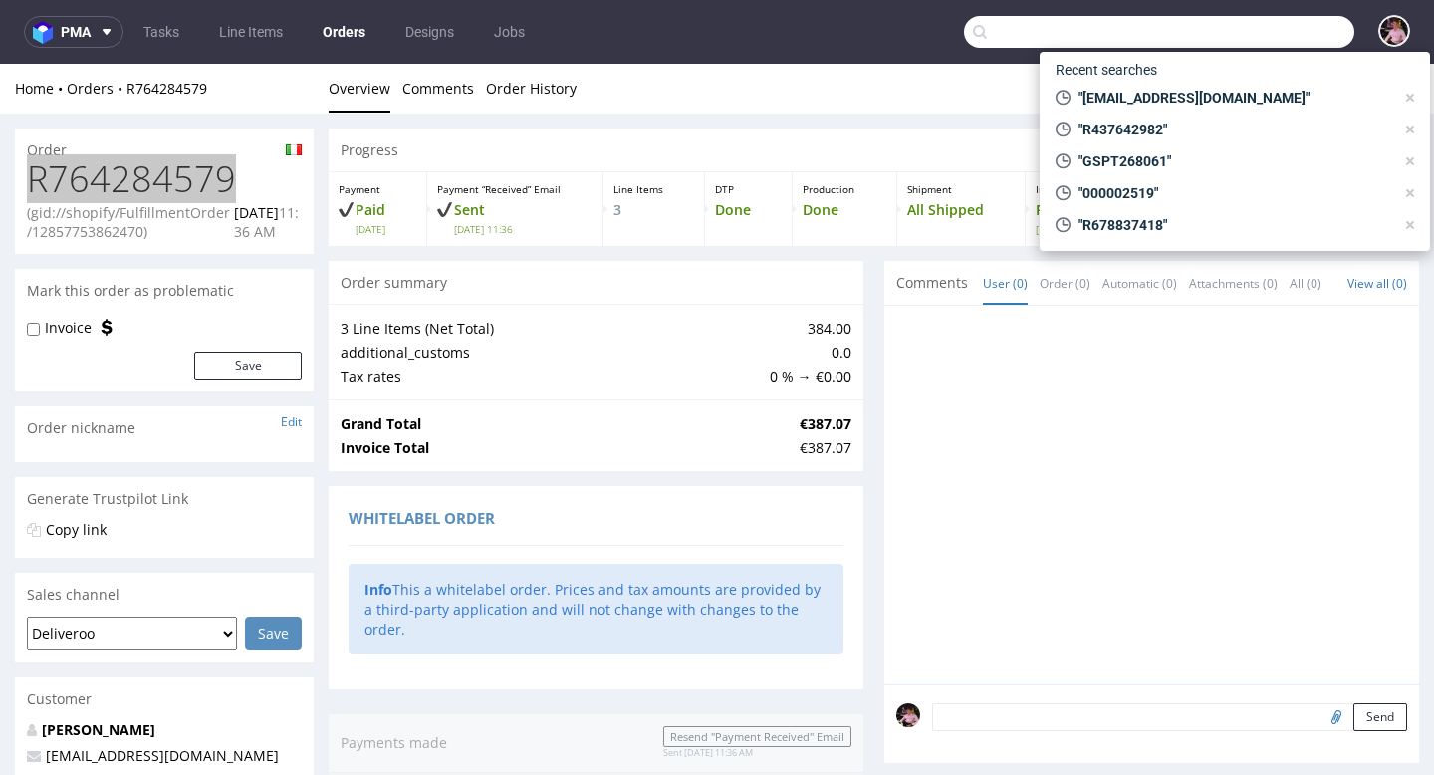
click at [1284, 35] on input "text" at bounding box center [1159, 32] width 390 height 32
paste input "R757148593"
type input "R757148593"
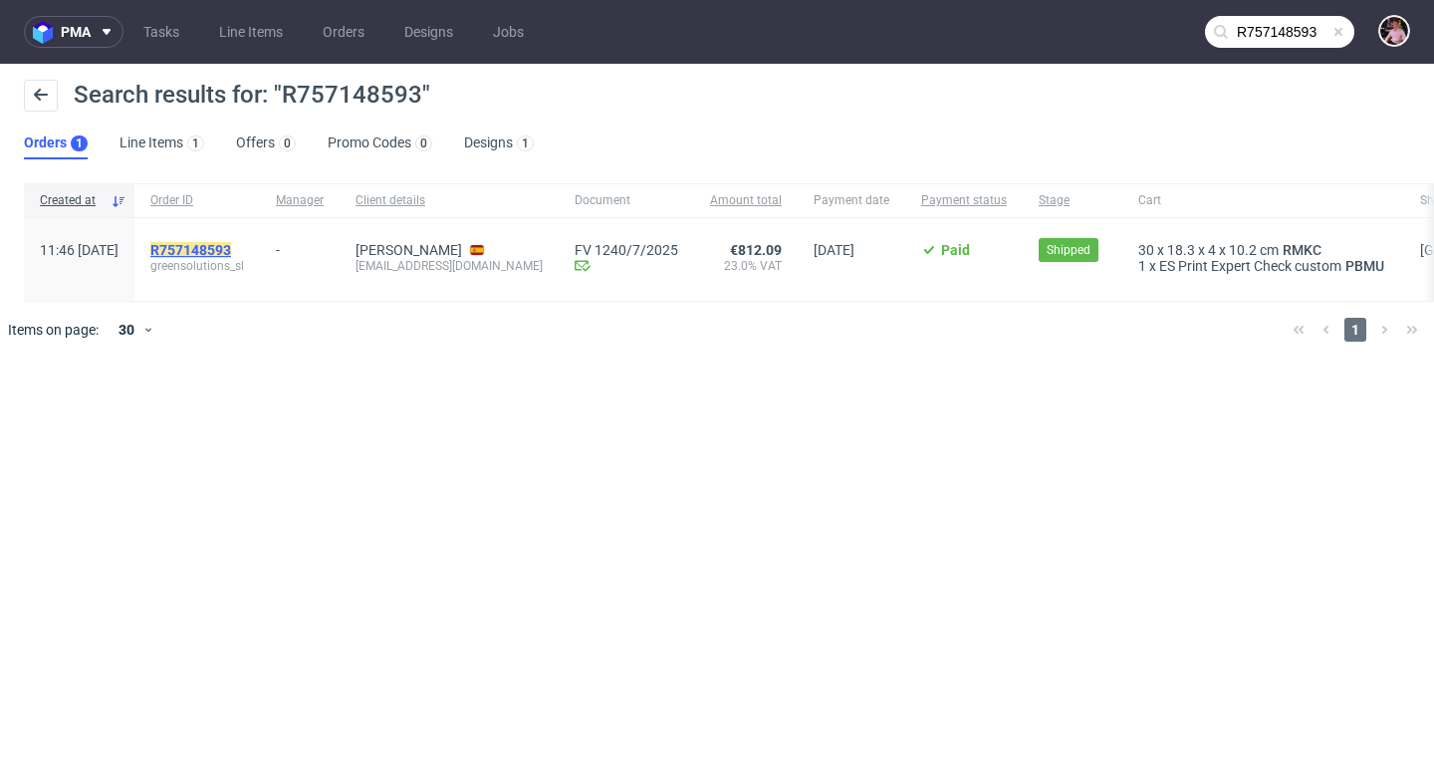
click at [231, 246] on mark "R757148593" at bounding box center [190, 250] width 81 height 16
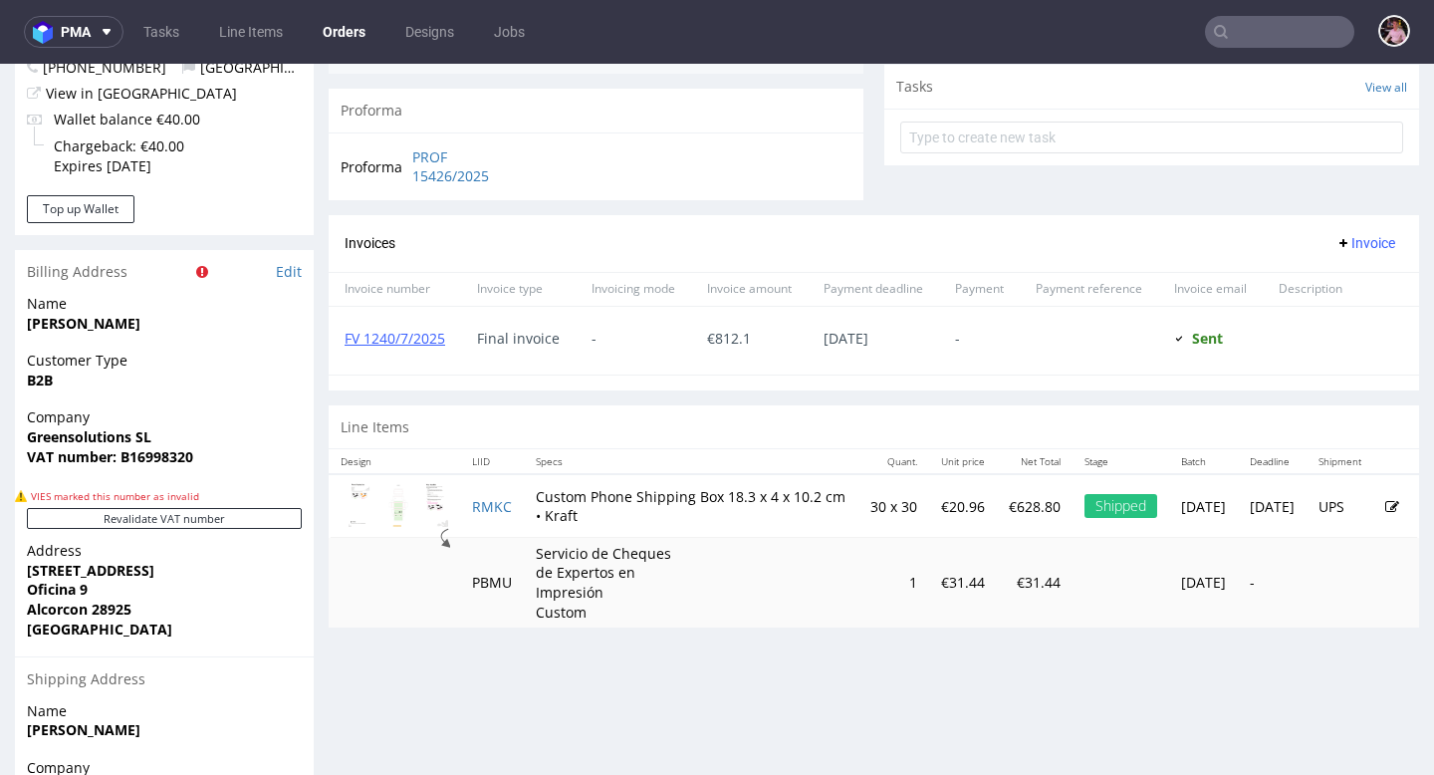
scroll to position [774, 0]
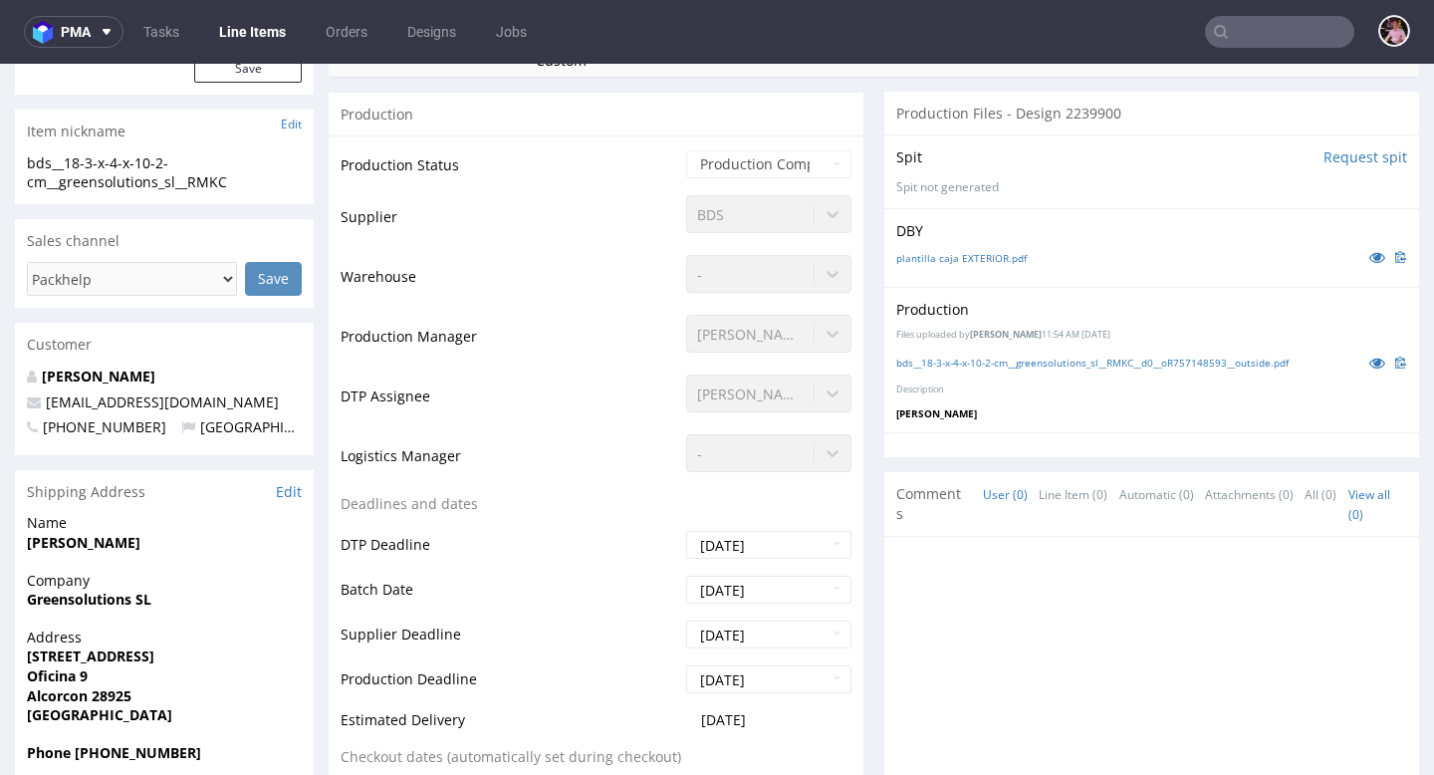
scroll to position [404, 0]
click at [1169, 356] on link "bds__18-3-x-4-x-10-2-cm__greensolutions_sl__RMKC__d0__oR757148593__outside.pdf" at bounding box center [1092, 360] width 392 height 14
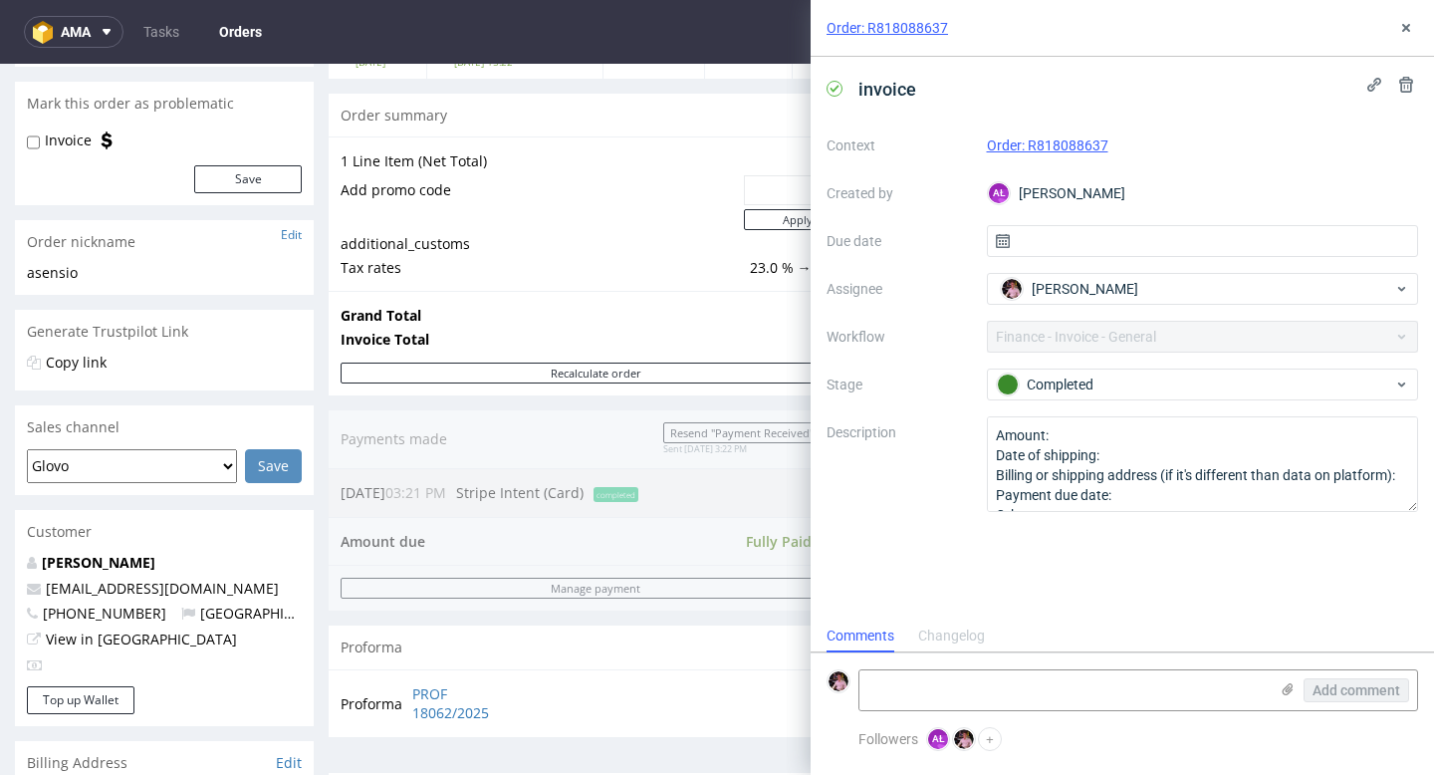
scroll to position [215, 0]
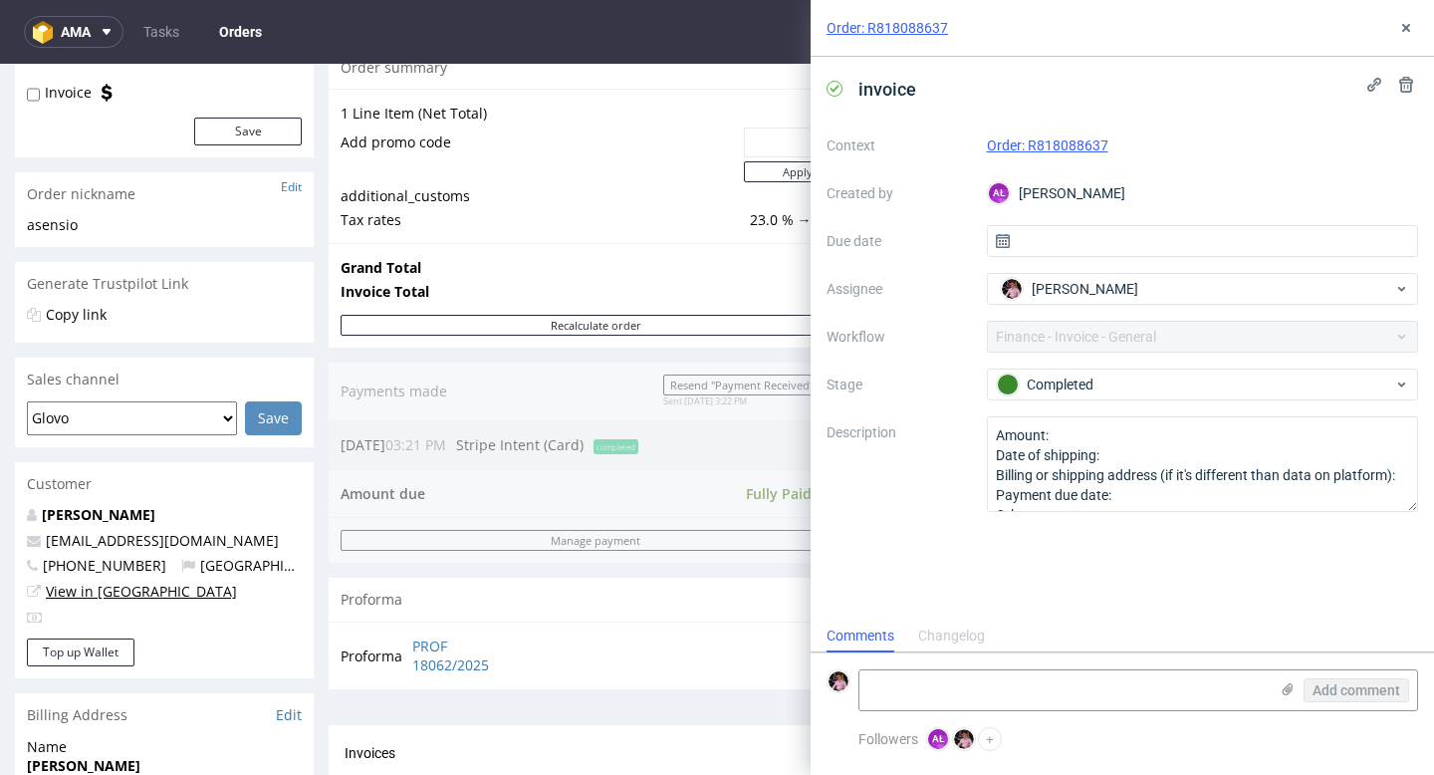
click at [97, 597] on link "View in [GEOGRAPHIC_DATA]" at bounding box center [141, 590] width 191 height 19
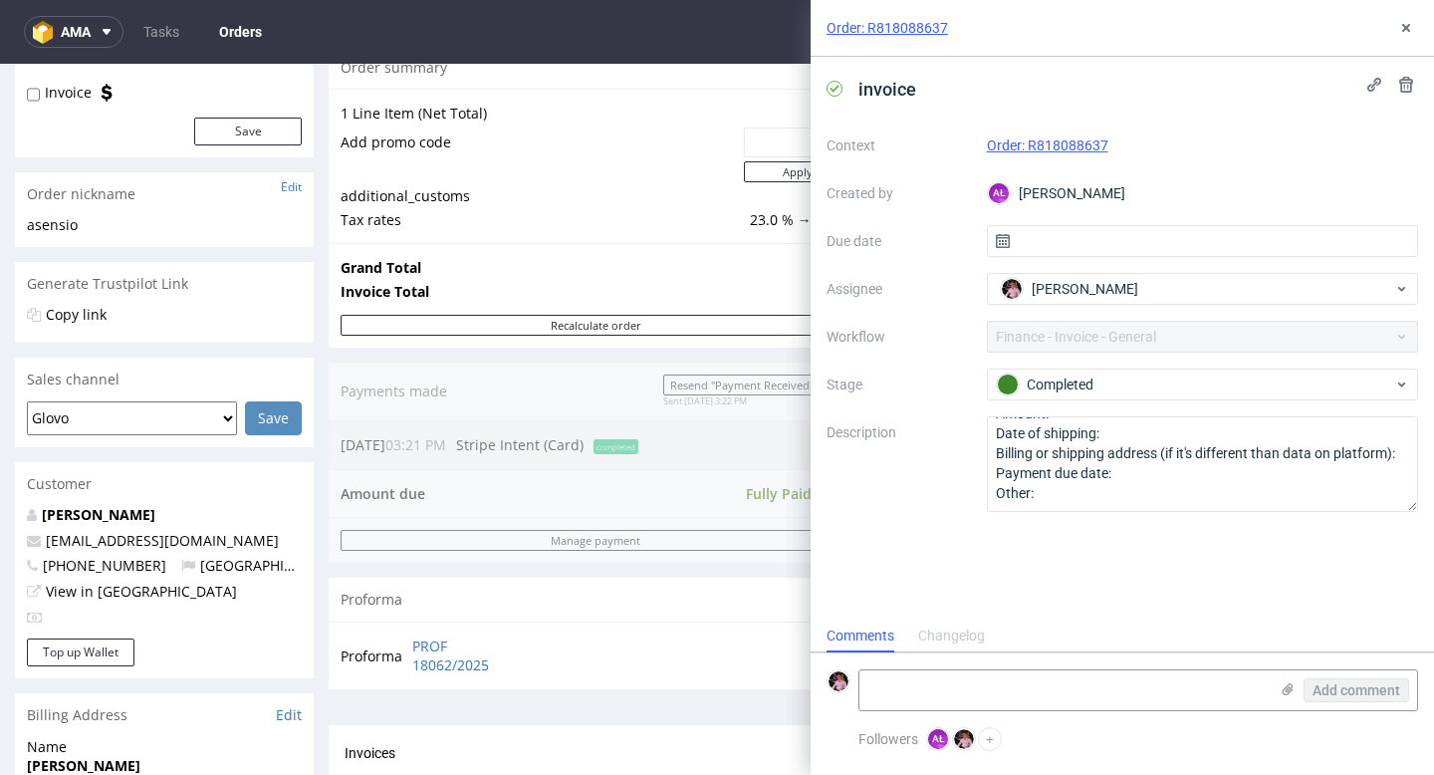
scroll to position [0, 0]
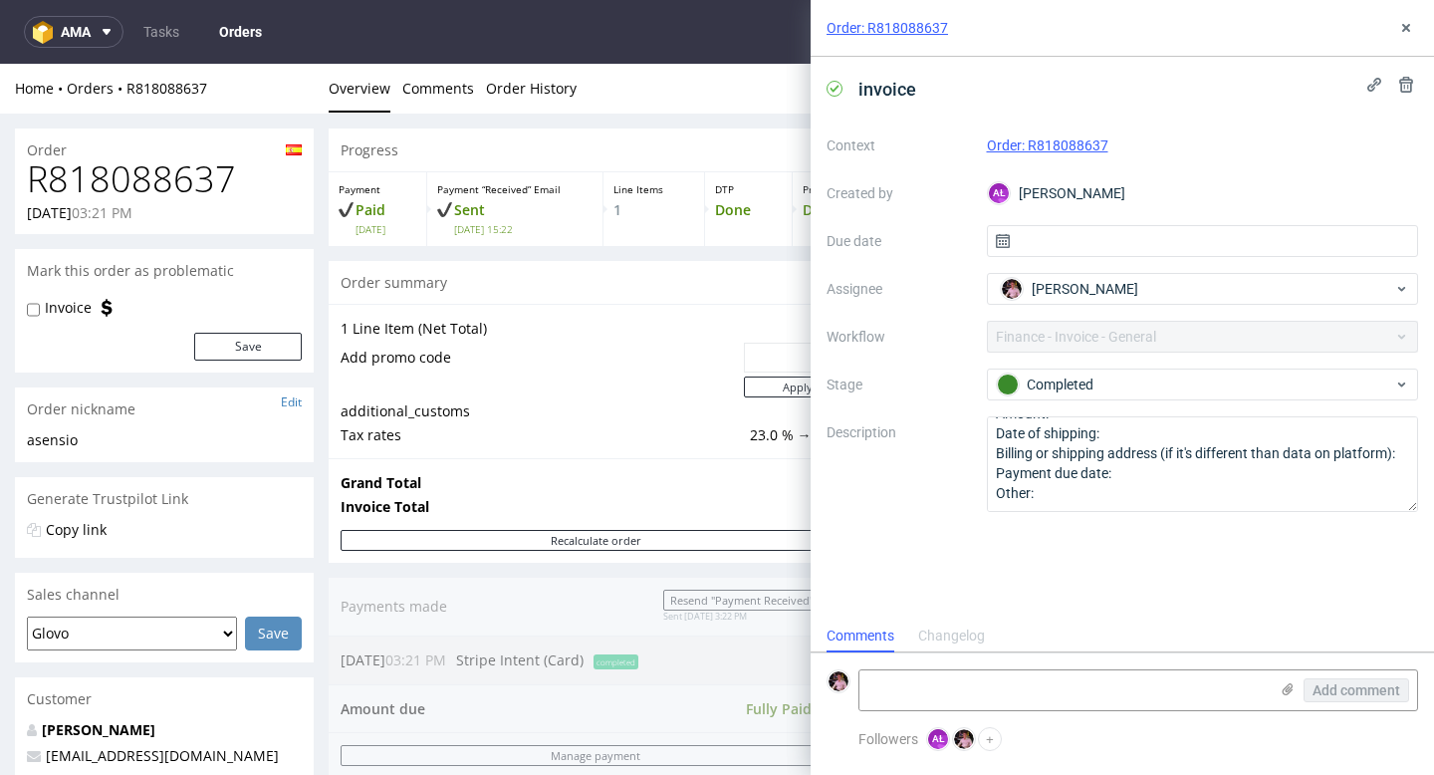
click at [161, 176] on h1 "R818088637" at bounding box center [164, 179] width 275 height 40
copy h1 "R818088637"
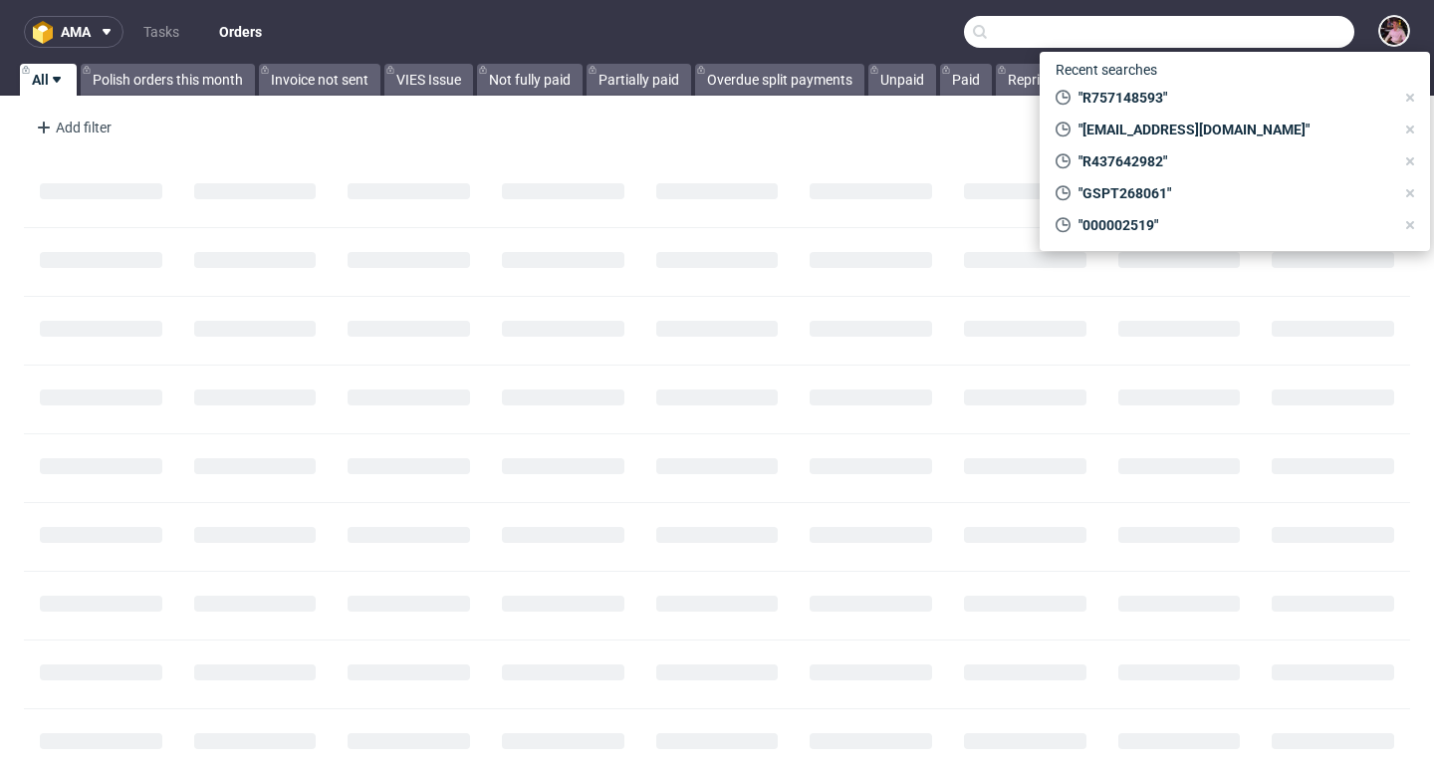
click at [1265, 32] on input "text" at bounding box center [1159, 32] width 390 height 32
paste input "R437642982"
type input "R437642982"
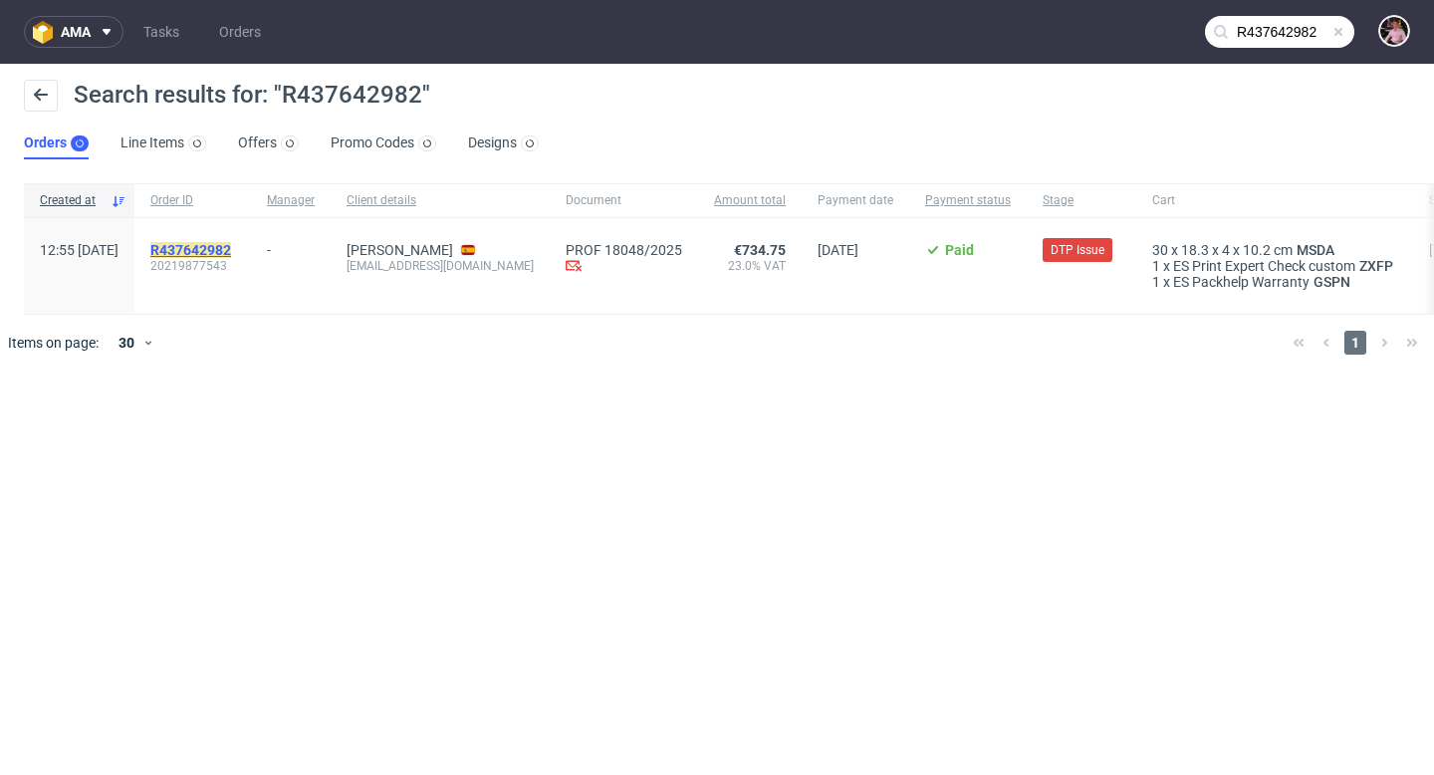
click at [231, 250] on mark "R437642982" at bounding box center [190, 250] width 81 height 16
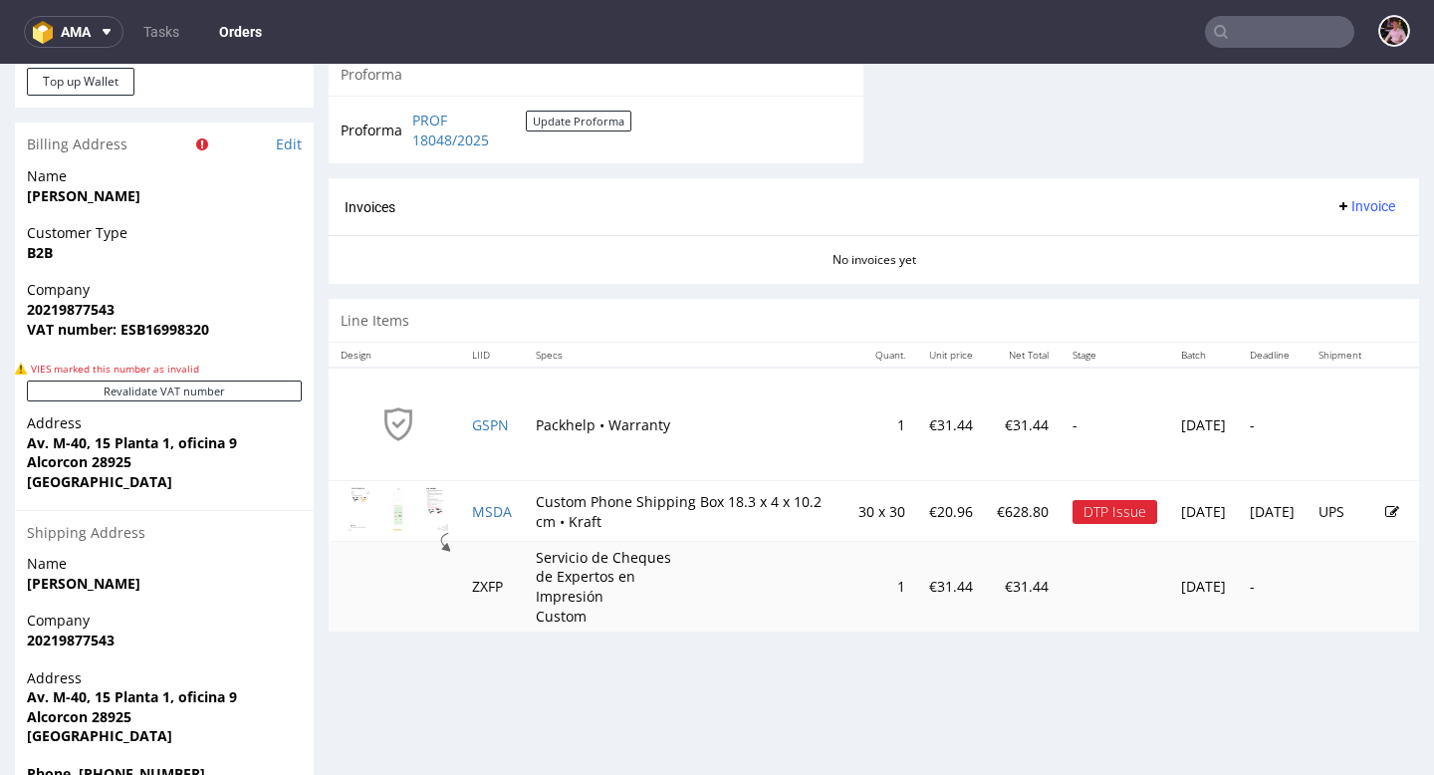
scroll to position [917, 0]
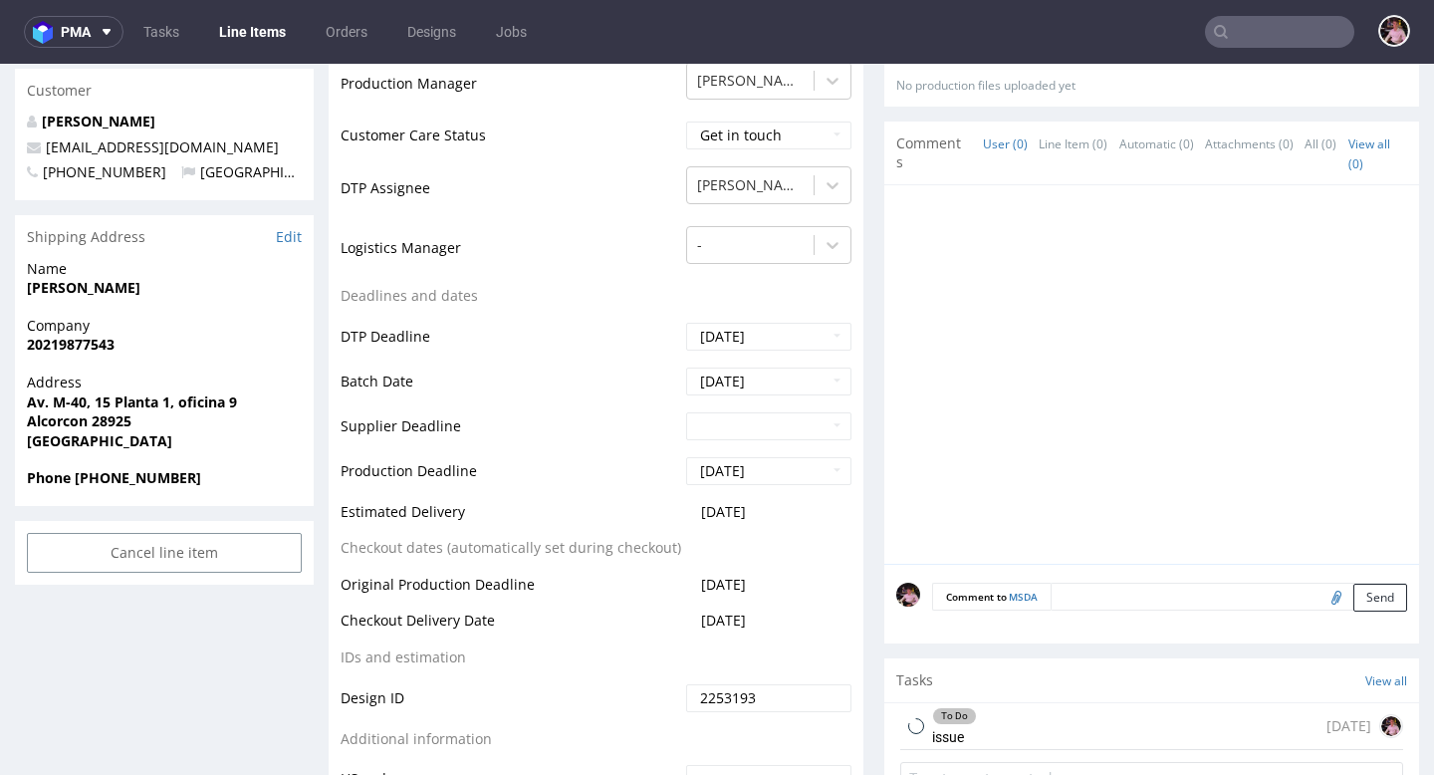
scroll to position [931, 0]
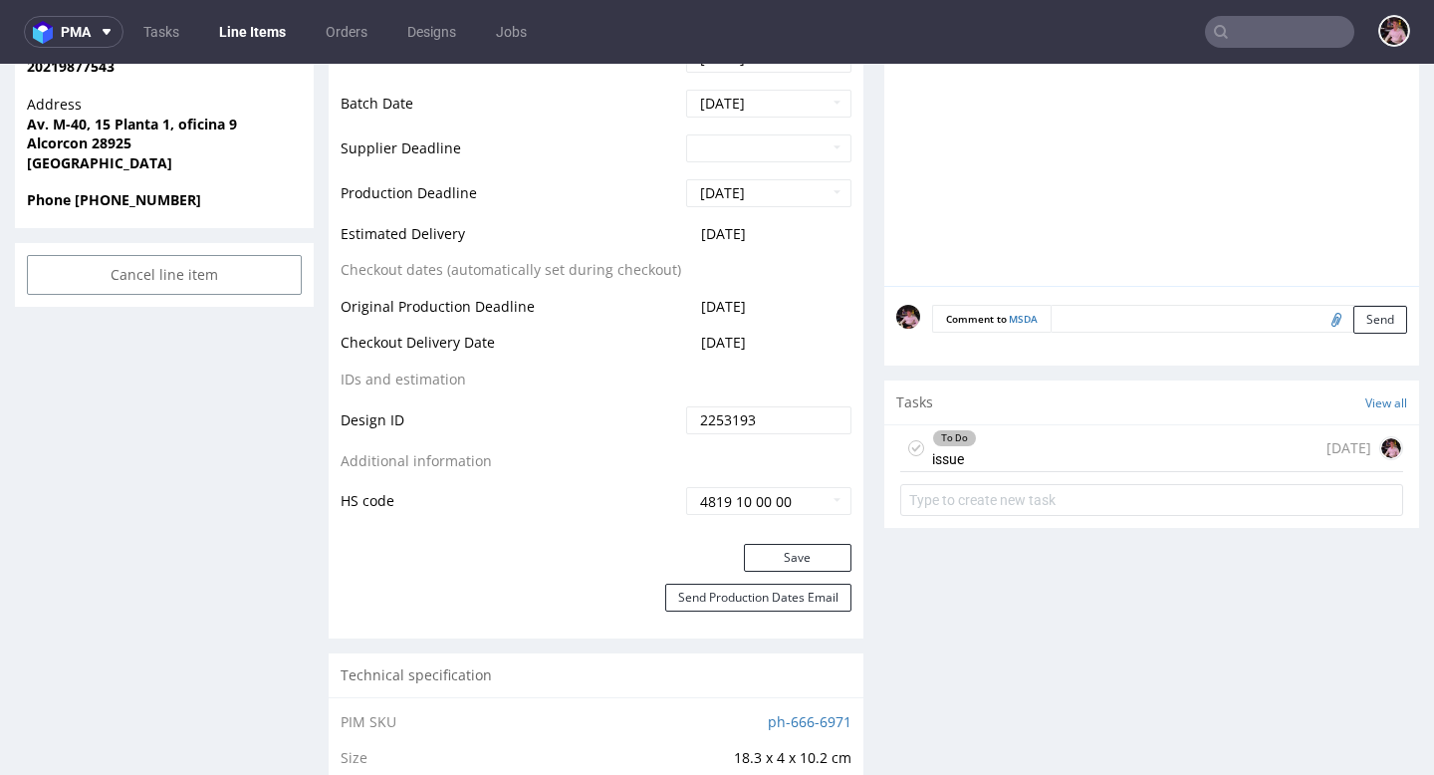
click at [1081, 447] on div "To Do issue [DATE]" at bounding box center [1151, 448] width 503 height 47
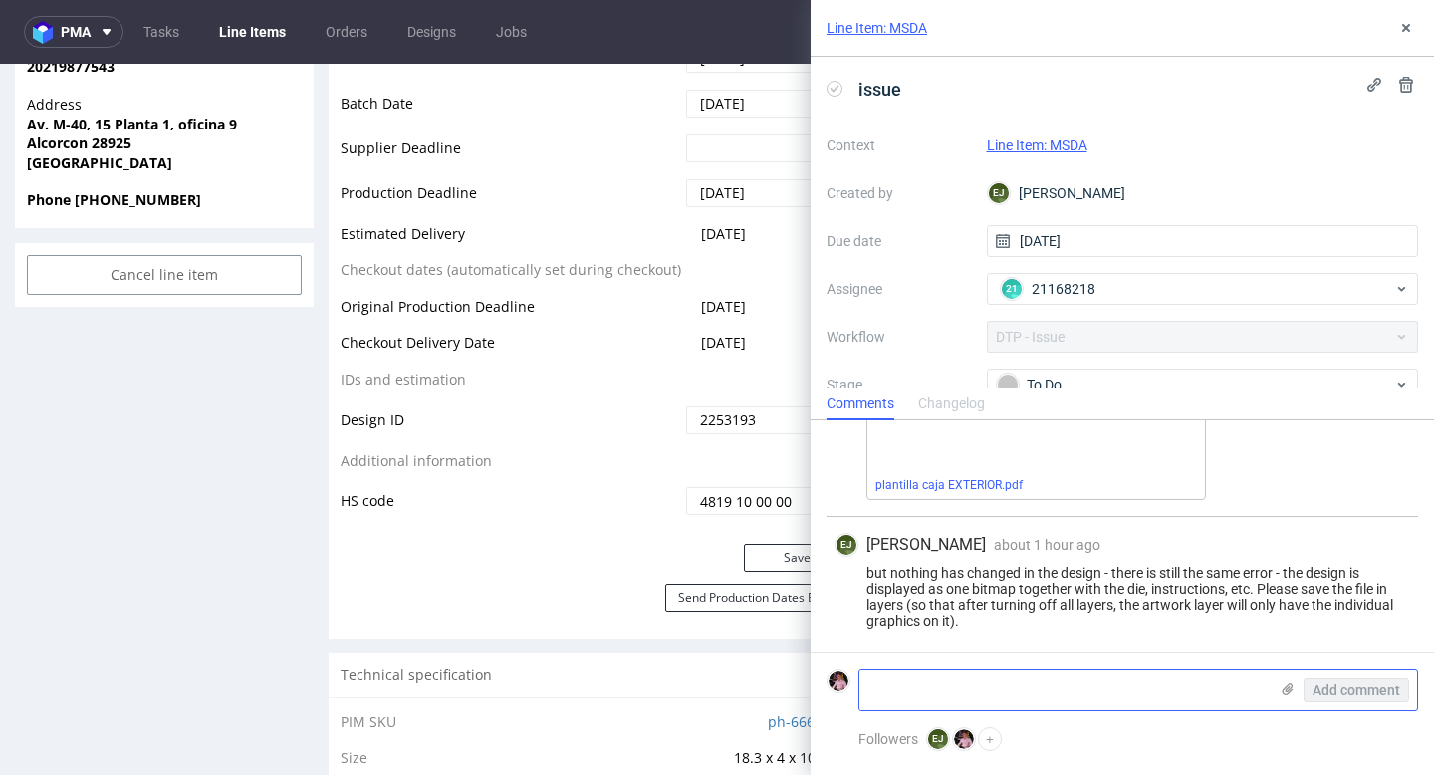
scroll to position [216, 0]
click at [1001, 693] on textarea at bounding box center [1063, 690] width 408 height 40
paste textarea "R437642982"
click at [1293, 681] on icon at bounding box center [1287, 689] width 16 height 16
click at [0, 0] on input "file" at bounding box center [0, 0] width 0 height 0
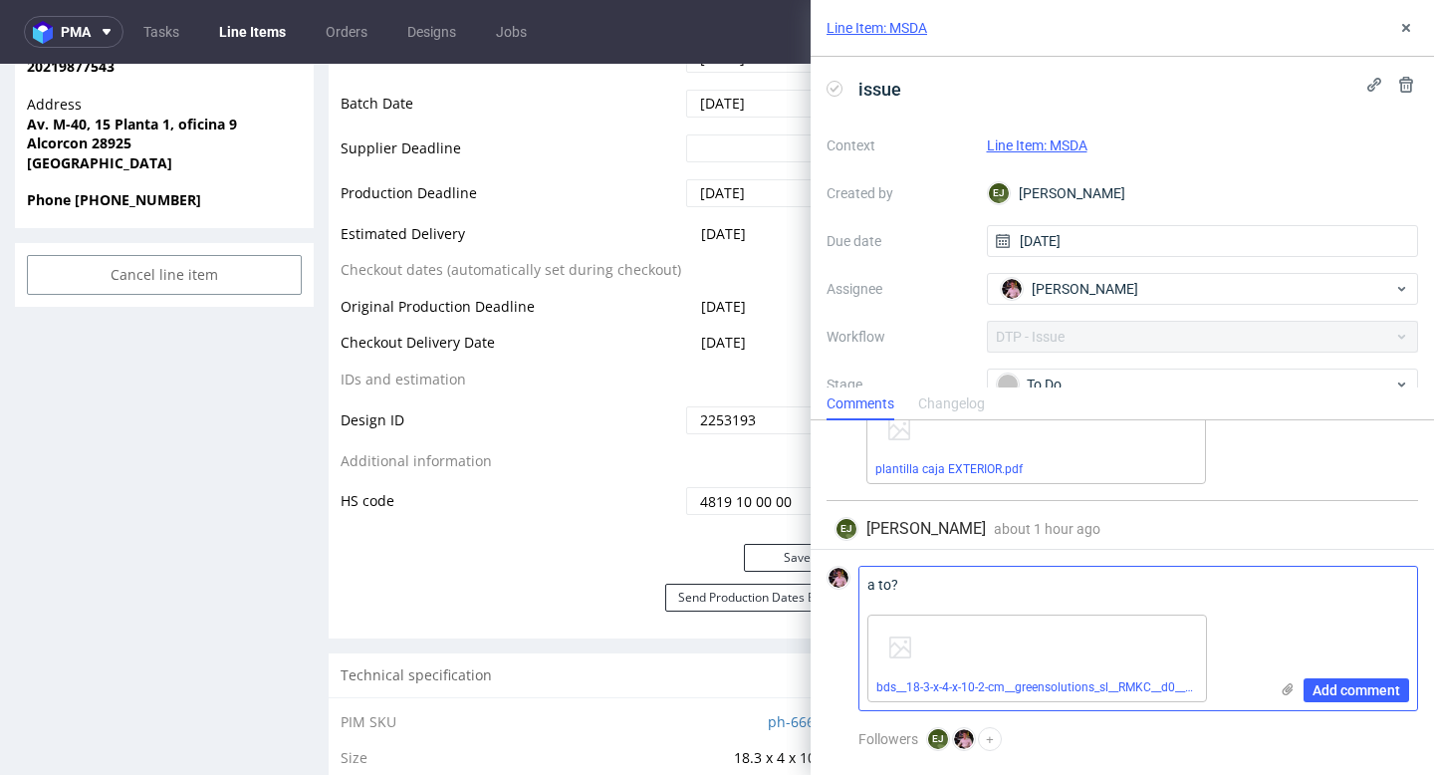
click at [983, 595] on textarea "a to?" at bounding box center [1063, 586] width 408 height 40
paste textarea "R757148593"
type textarea "a to? to jest podobno to samo co w zamówieniu R757148593"
click at [1337, 687] on span "Add comment" at bounding box center [1356, 690] width 88 height 14
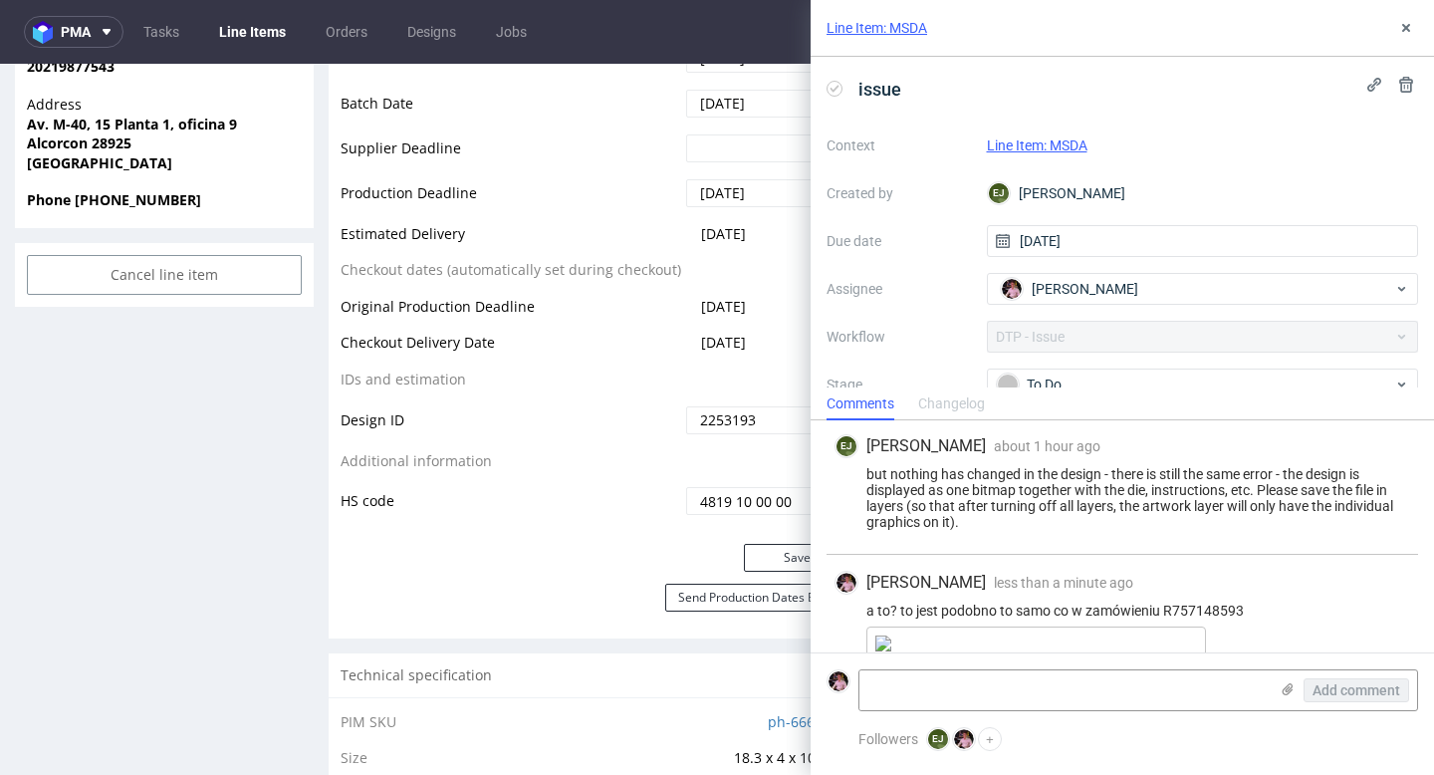
scroll to position [392, 0]
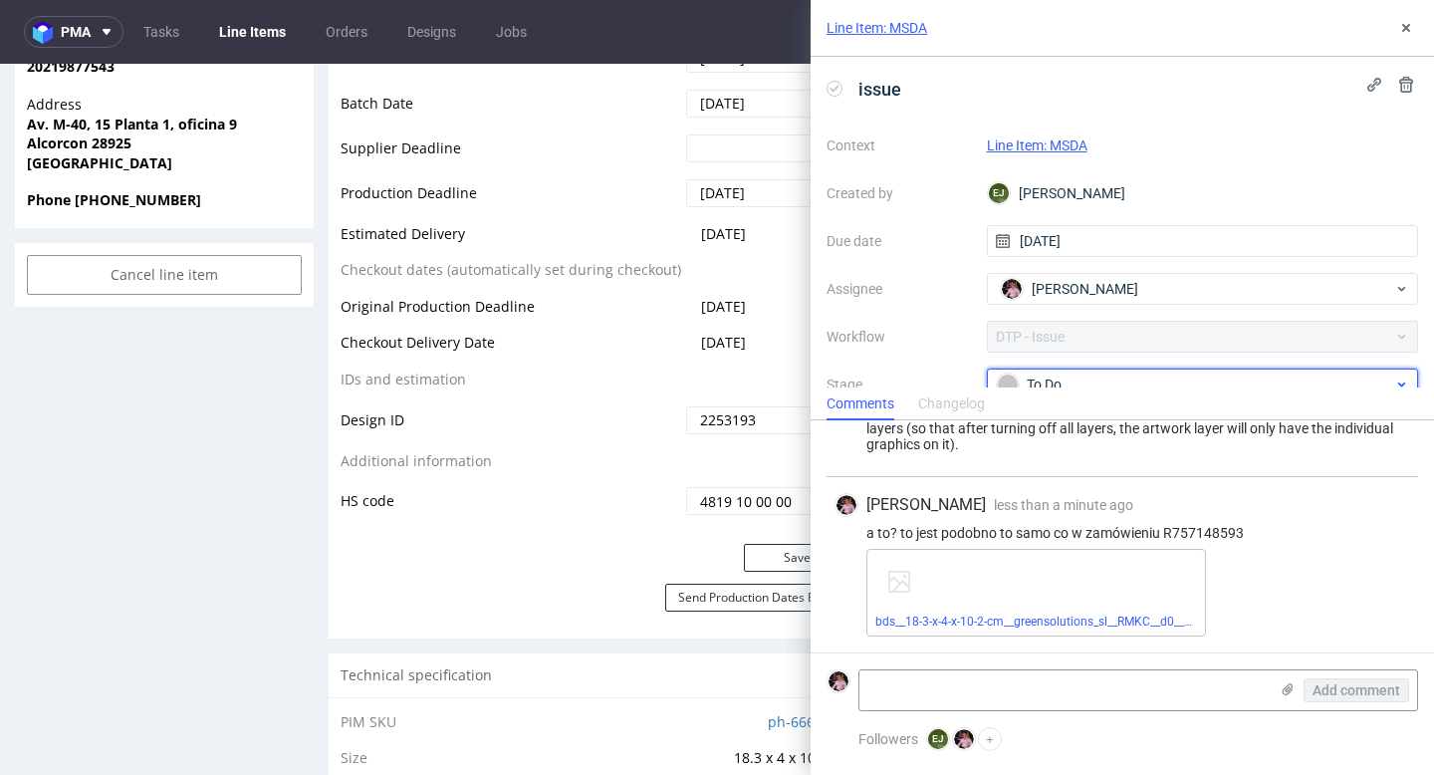
click at [1119, 382] on div "To Do" at bounding box center [1195, 384] width 396 height 22
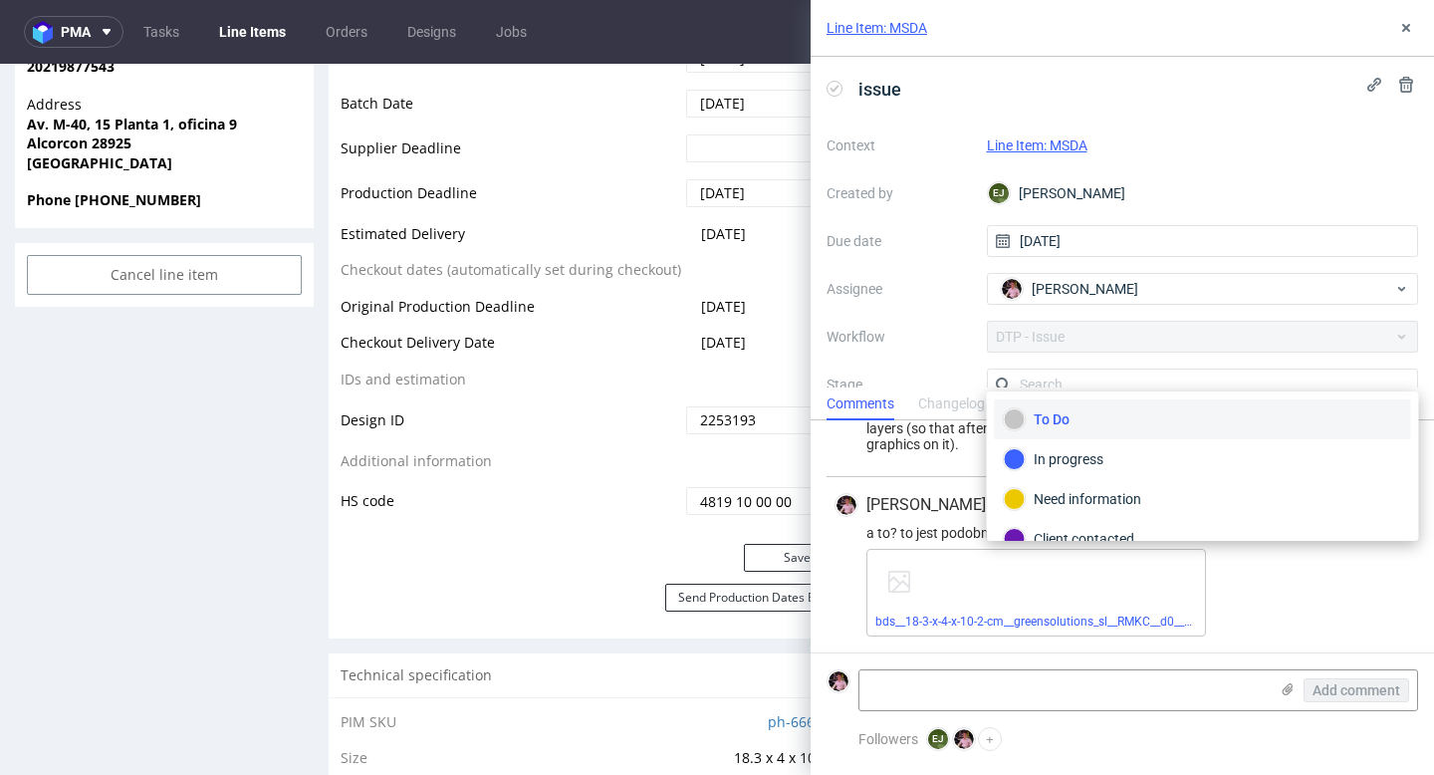
scroll to position [13, 0]
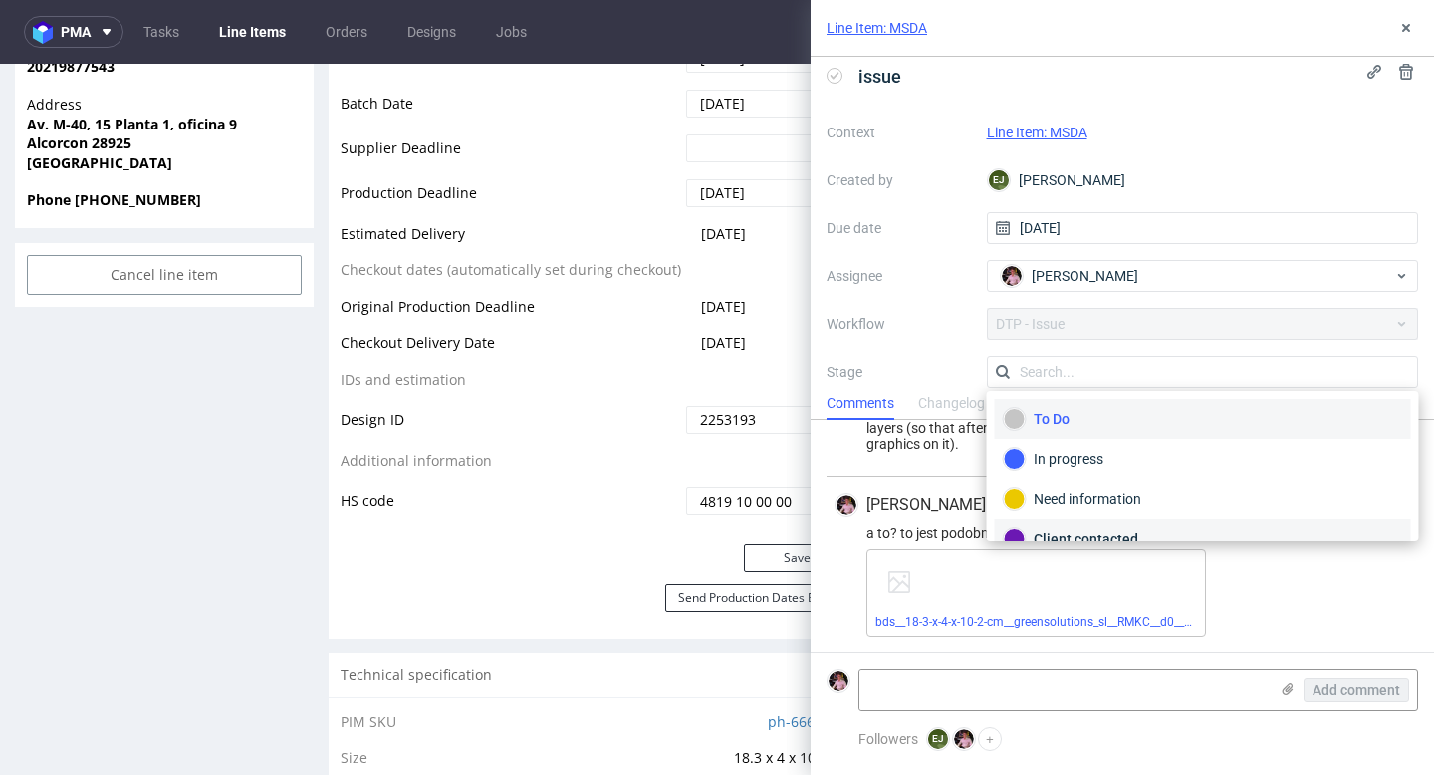
click at [1072, 526] on div "Client contacted" at bounding box center [1203, 539] width 416 height 40
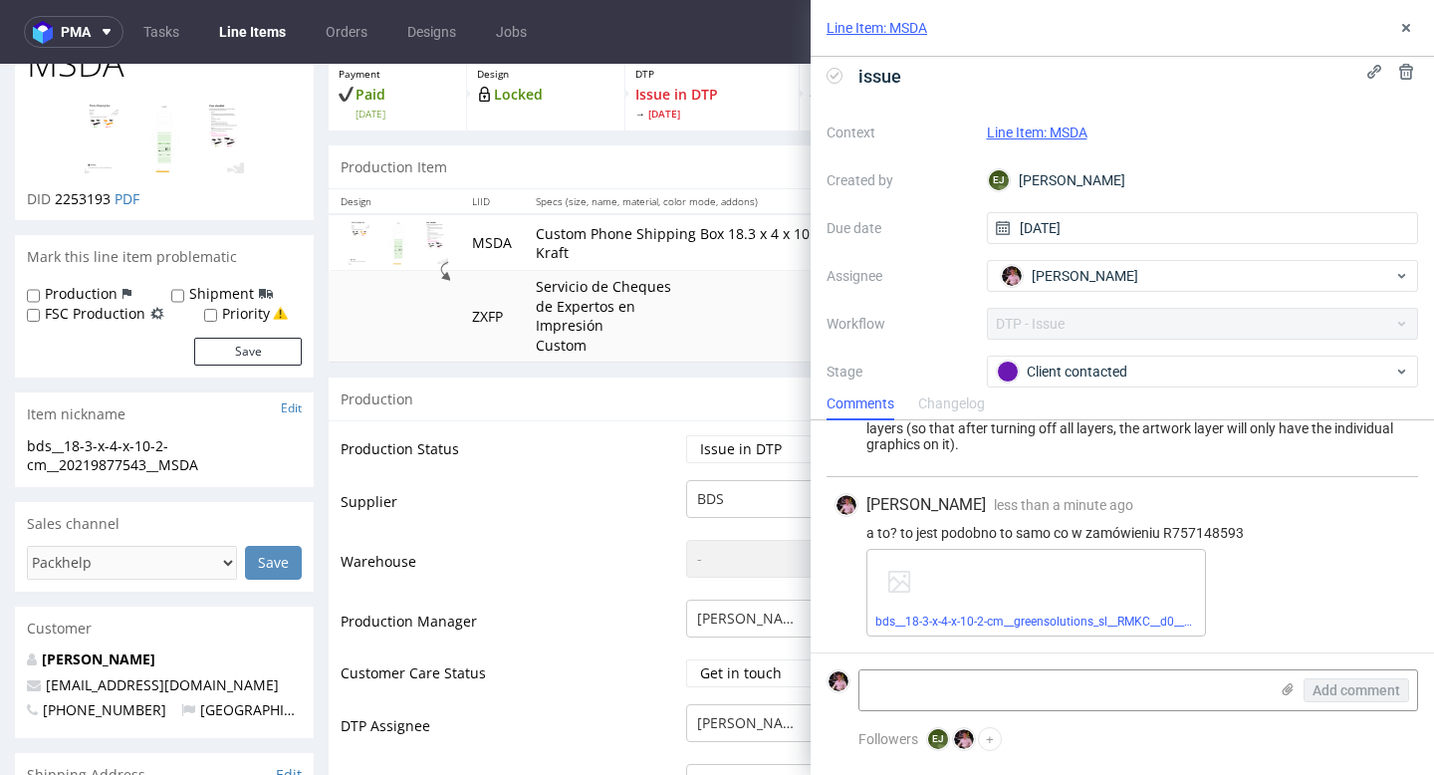
scroll to position [85, 0]
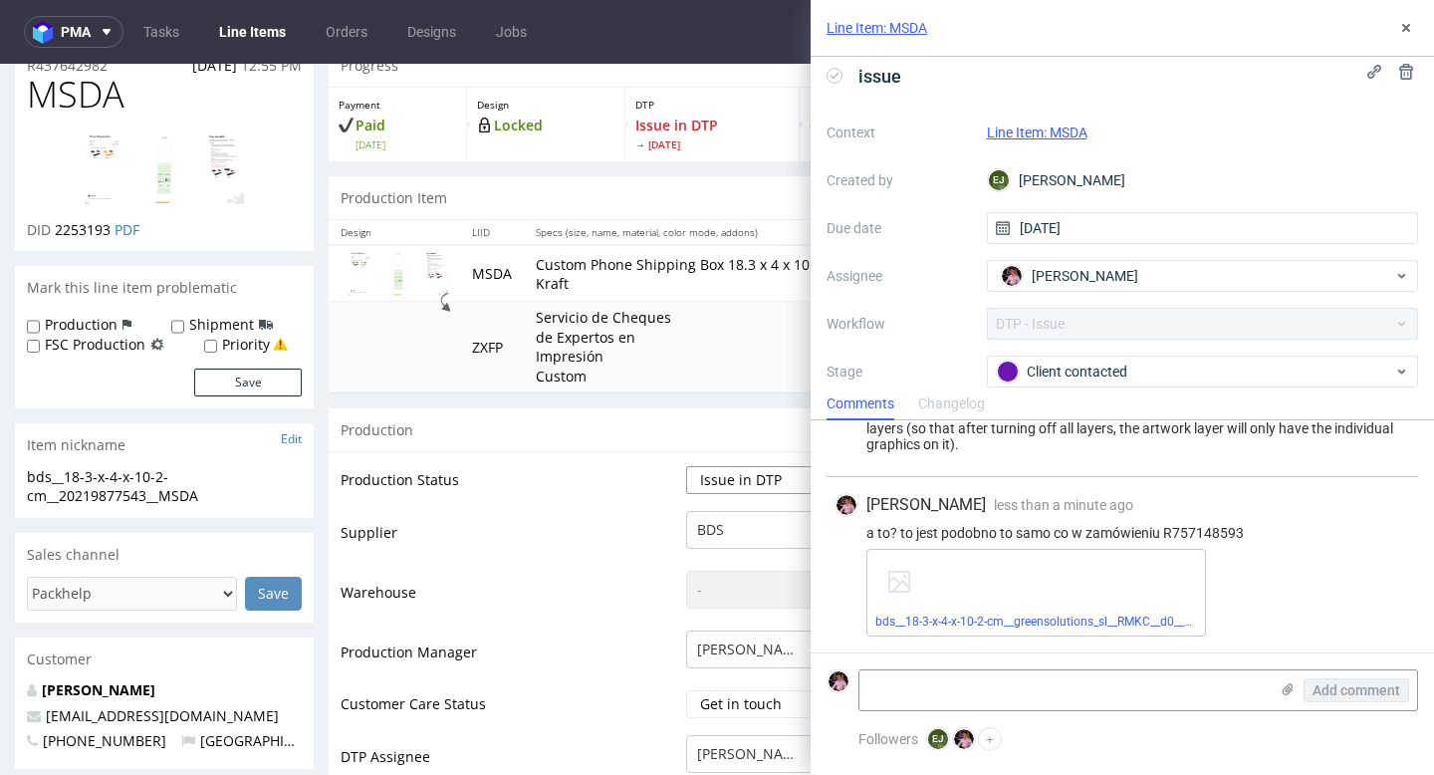
click at [733, 479] on select "Waiting for Artwork Waiting for Diecut Waiting for Mockup Waiting for DTP Waiti…" at bounding box center [768, 480] width 165 height 28
select select "back_for_dtp"
click at [686, 466] on select "Waiting for Artwork Waiting for Diecut Waiting for Mockup Waiting for DTP Waiti…" at bounding box center [768, 480] width 165 height 28
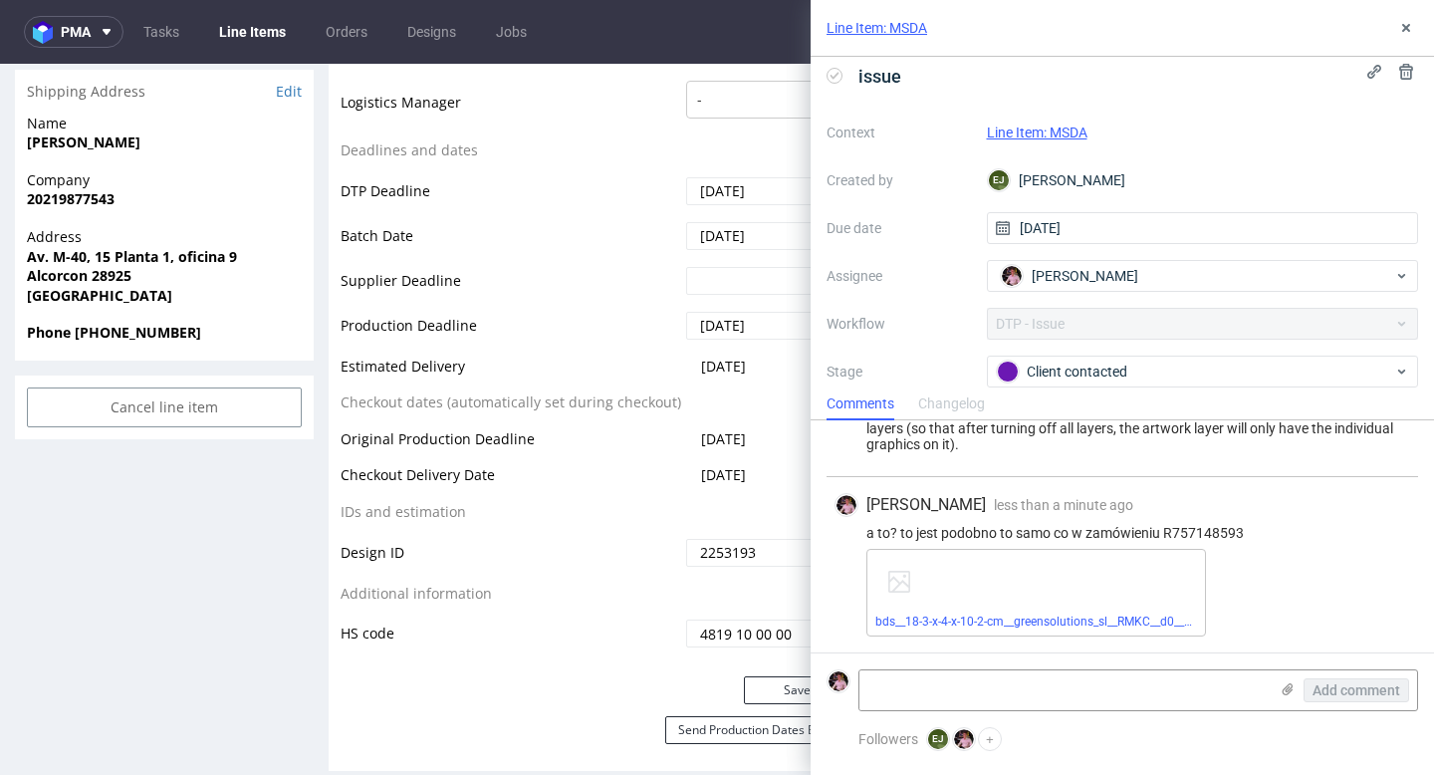
scroll to position [984, 0]
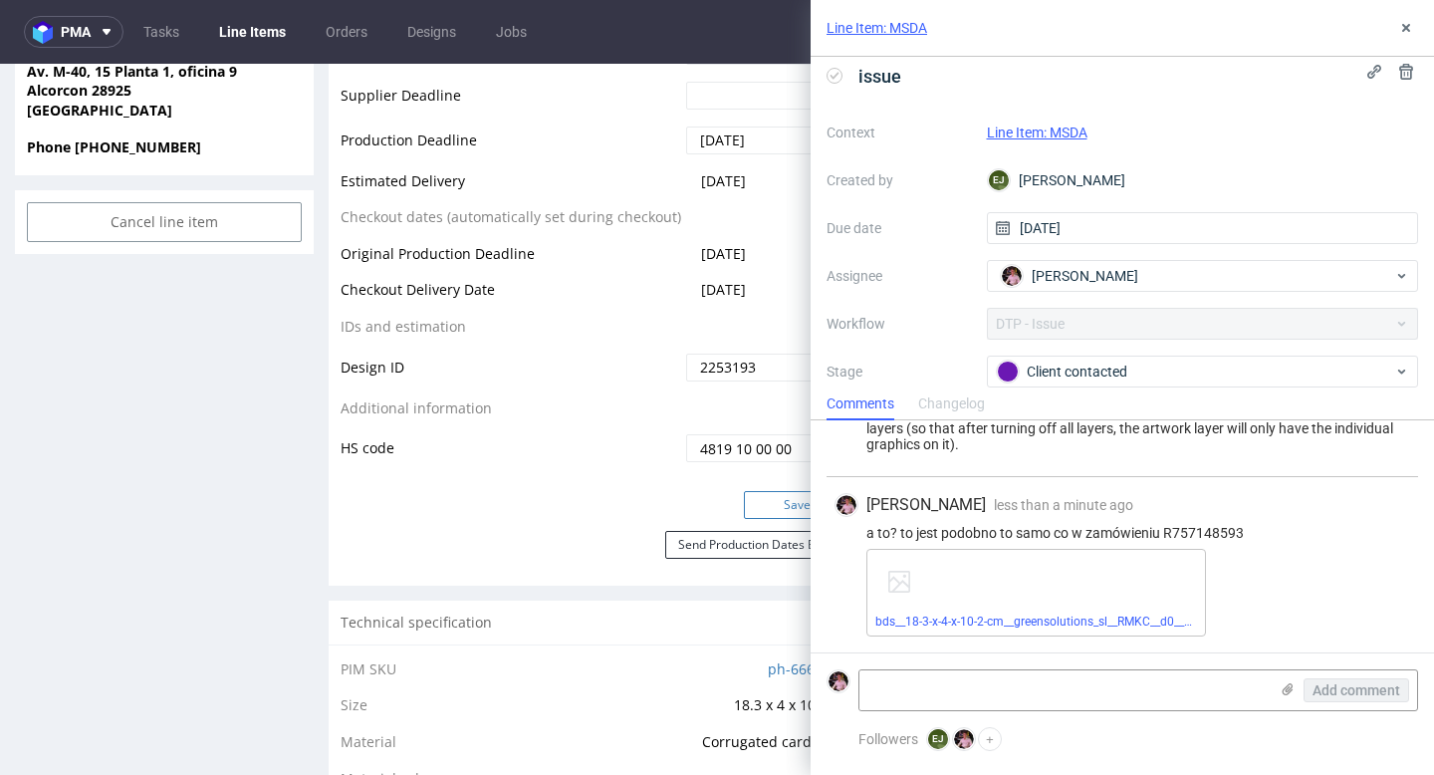
click at [754, 507] on button "Save" at bounding box center [798, 505] width 108 height 28
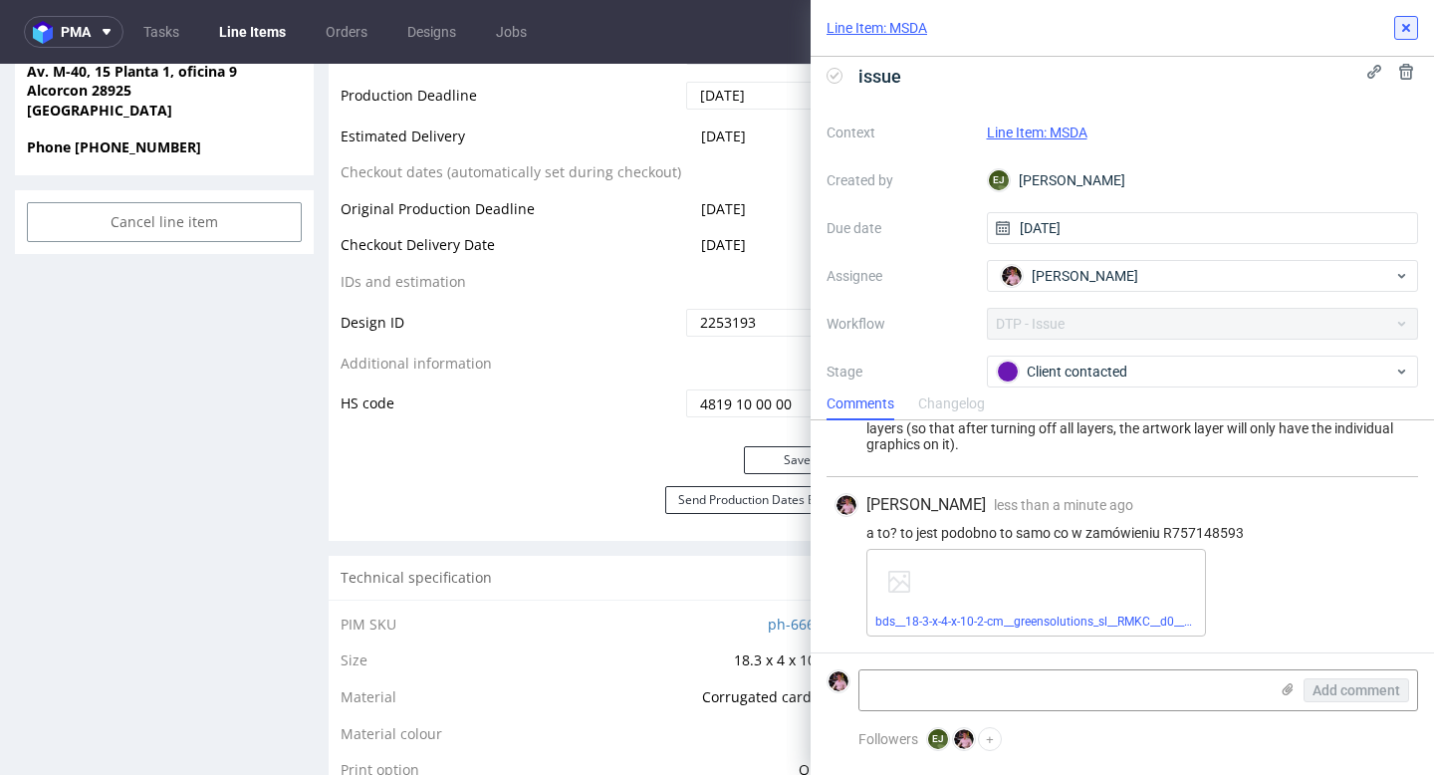
click at [1408, 29] on use at bounding box center [1406, 28] width 8 height 8
